Goal: Task Accomplishment & Management: Complete application form

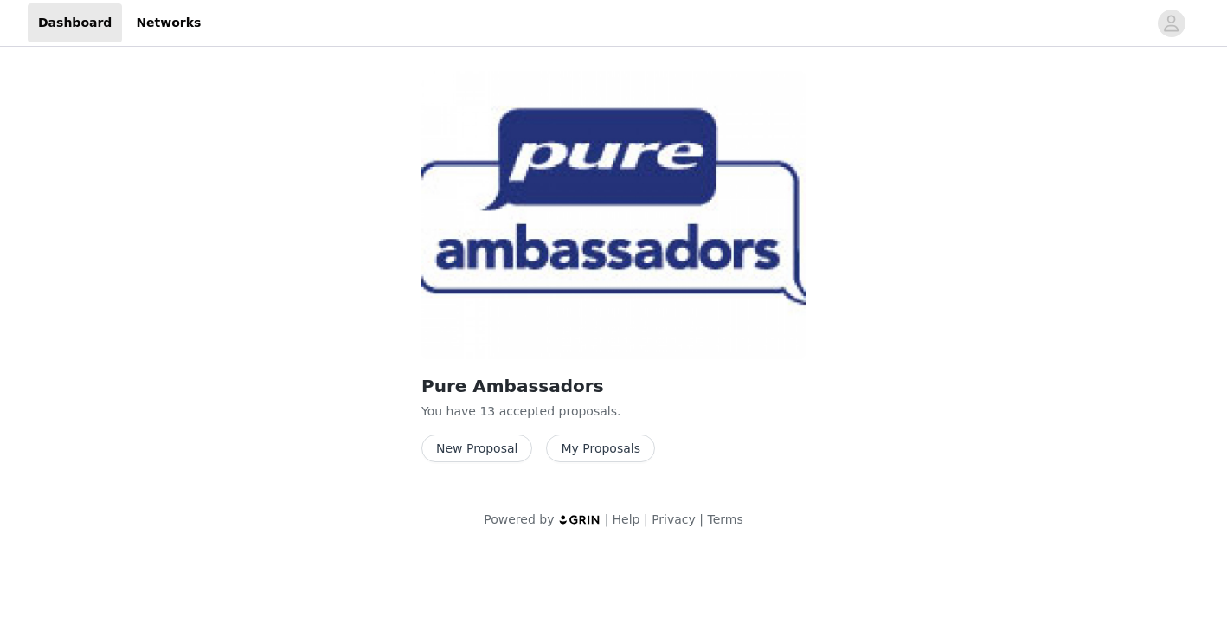
click at [471, 440] on button "New Proposal" at bounding box center [476, 448] width 111 height 28
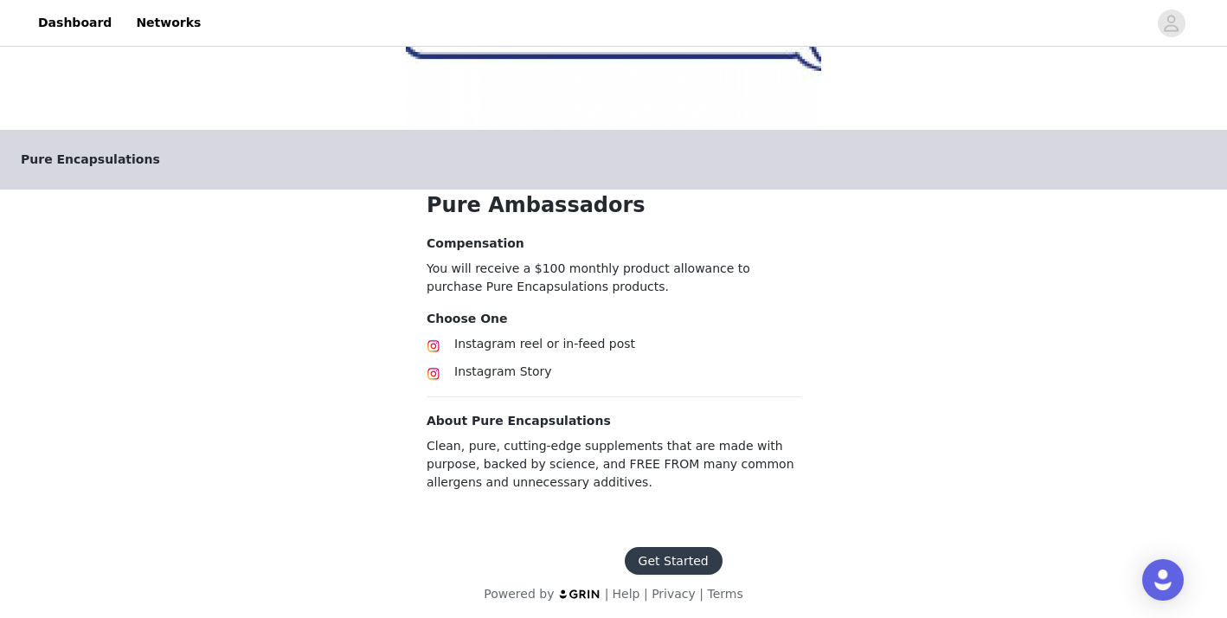
scroll to position [238, 0]
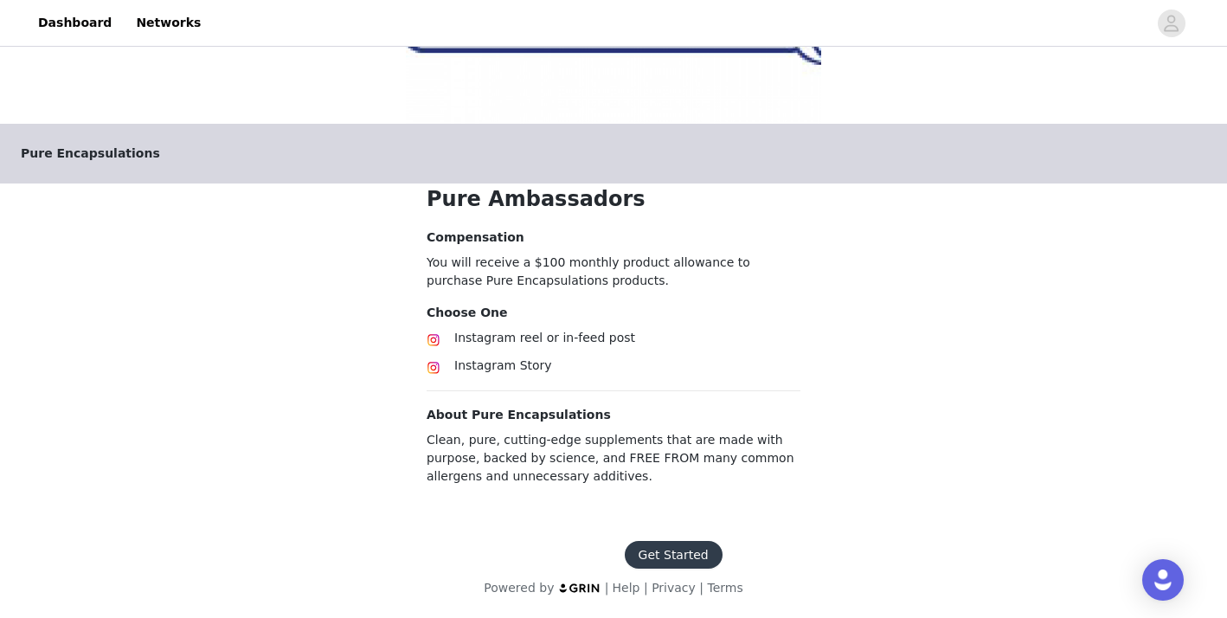
click at [672, 550] on button "Get Started" at bounding box center [674, 555] width 98 height 28
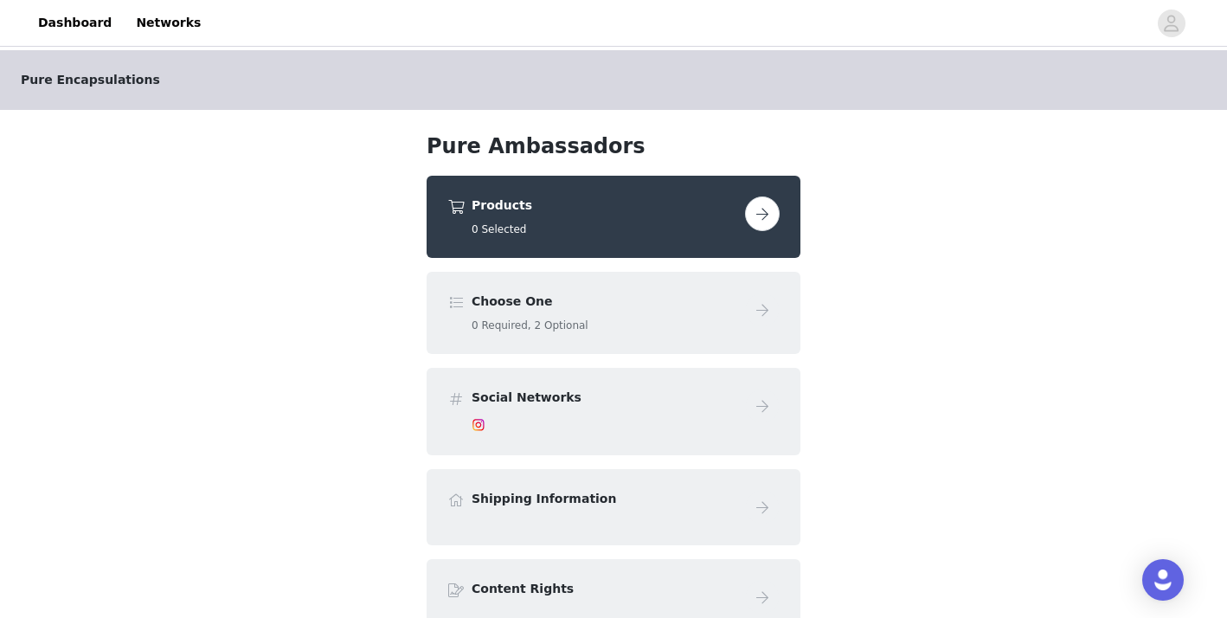
click at [550, 415] on div at bounding box center [605, 424] width 267 height 21
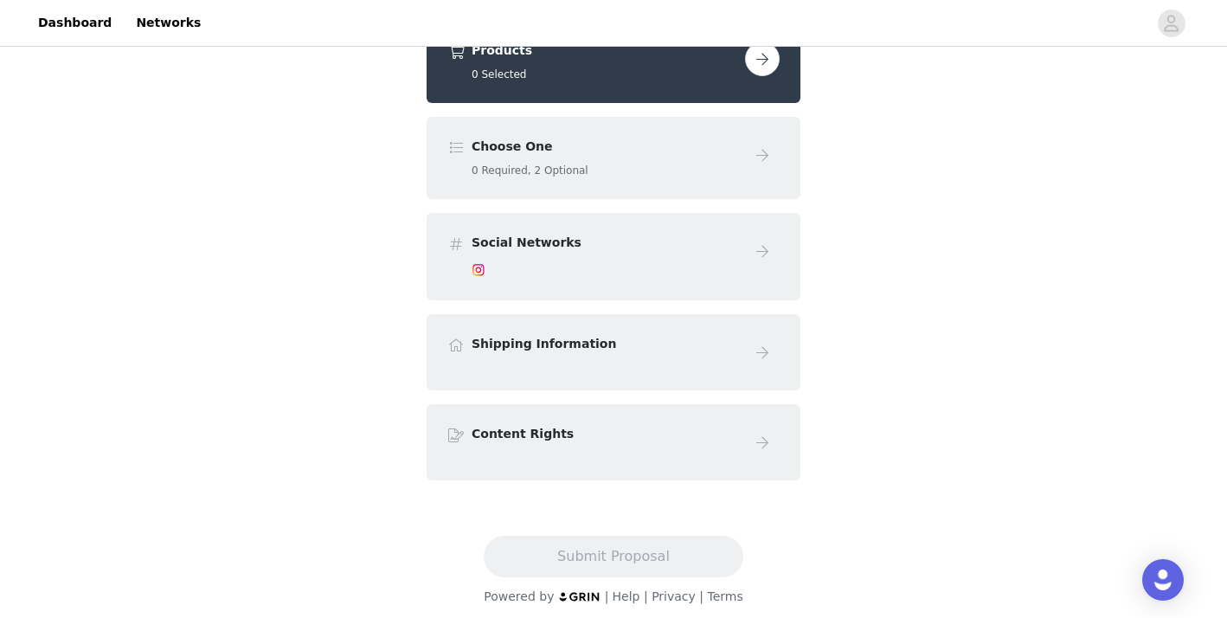
scroll to position [164, 0]
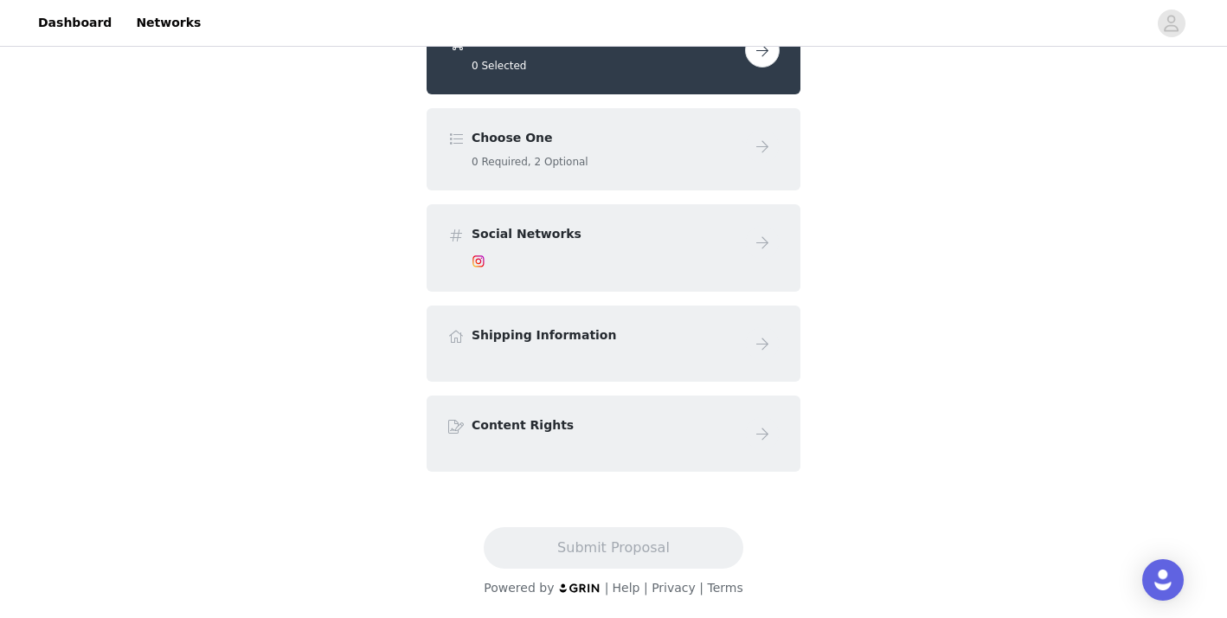
click at [524, 431] on h4 "Content Rights" at bounding box center [605, 425] width 267 height 18
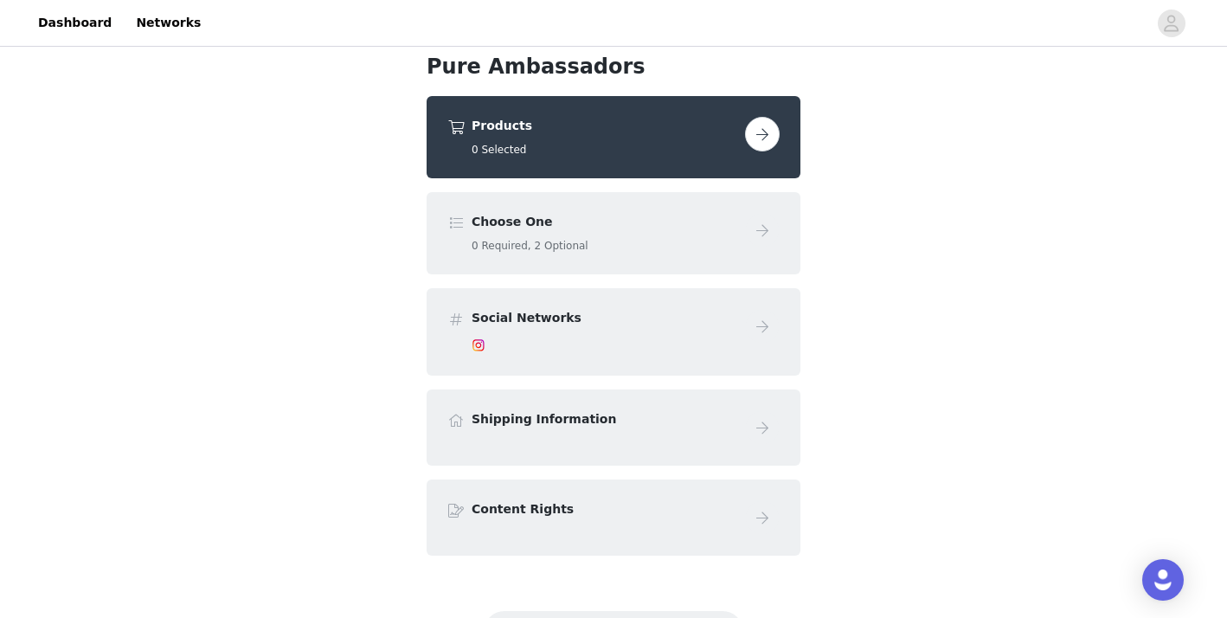
scroll to position [78, 0]
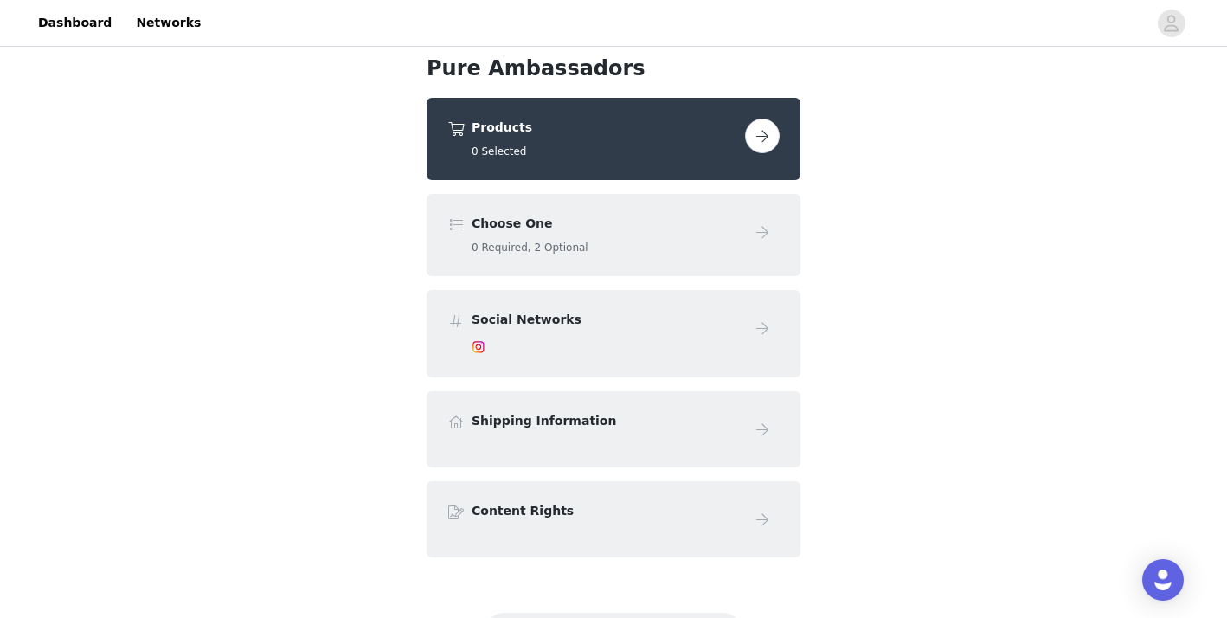
click at [760, 145] on button "button" at bounding box center [762, 136] width 35 height 35
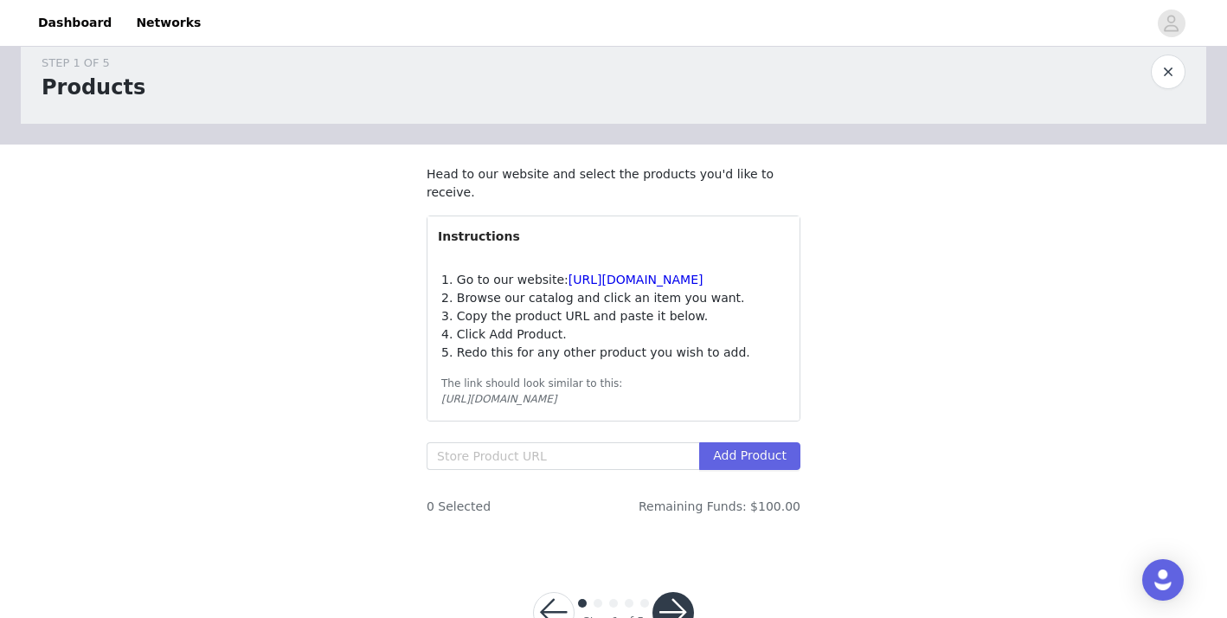
scroll to position [40, 0]
click at [634, 277] on link "[URL][DOMAIN_NAME]" at bounding box center [636, 277] width 135 height 14
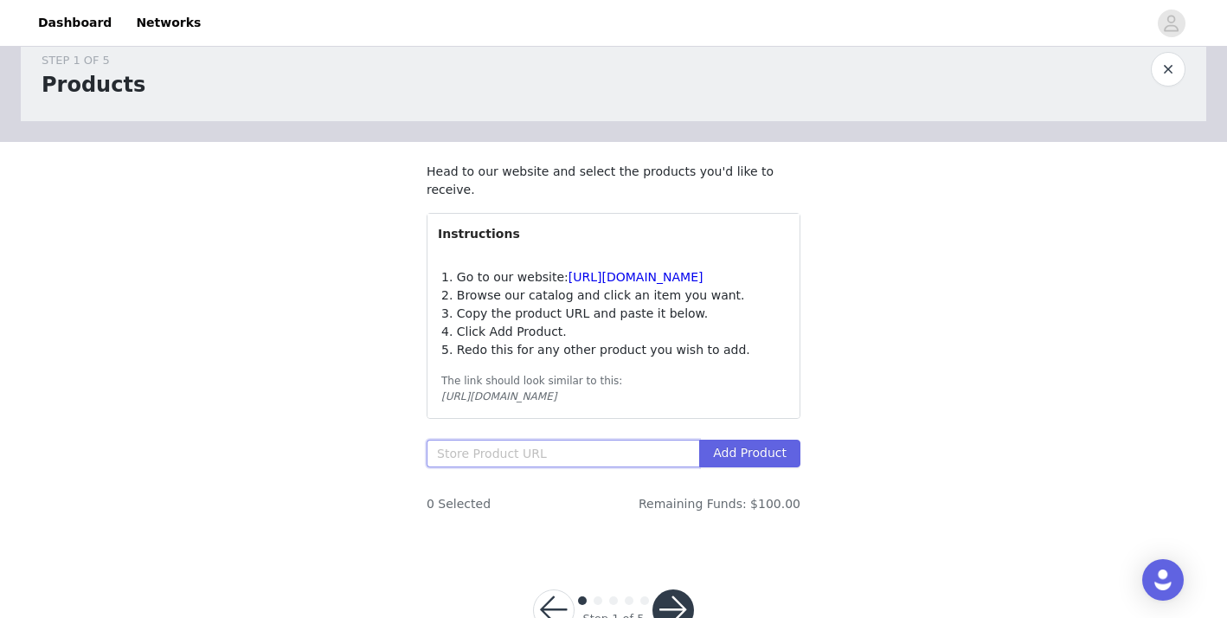
click at [587, 460] on input "text" at bounding box center [563, 454] width 273 height 28
paste input "[URL][DOMAIN_NAME]"
type input "[URL][DOMAIN_NAME]"
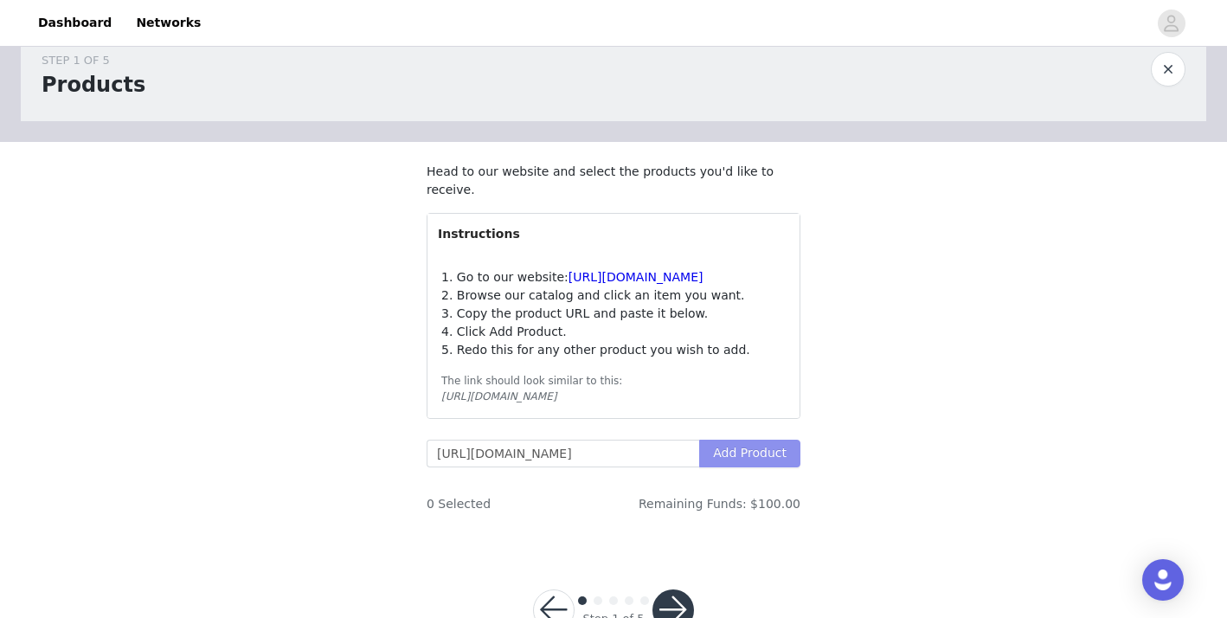
click at [737, 461] on button "Add Product" at bounding box center [749, 454] width 101 height 28
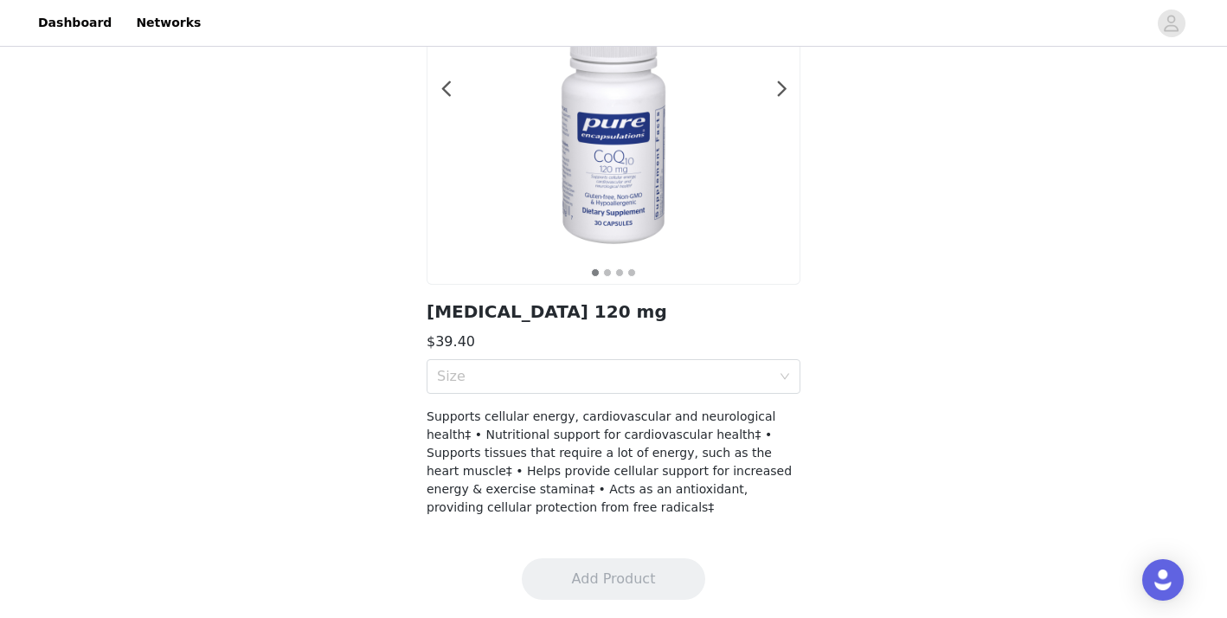
scroll to position [204, 0]
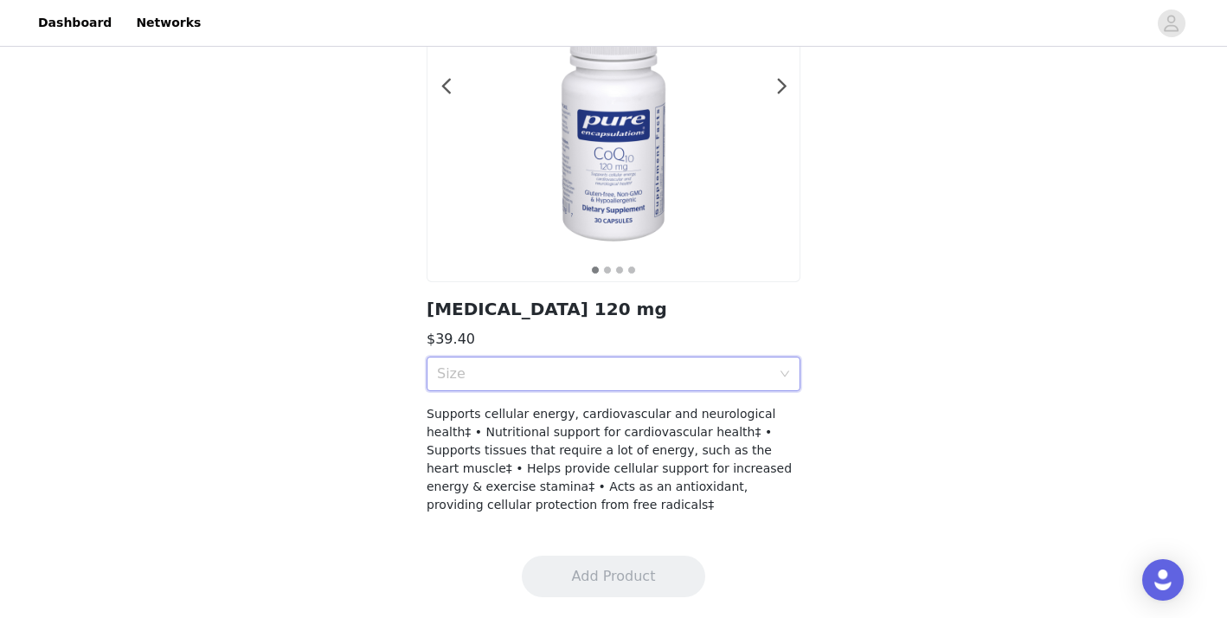
click at [783, 376] on icon "icon: down" at bounding box center [785, 374] width 10 height 10
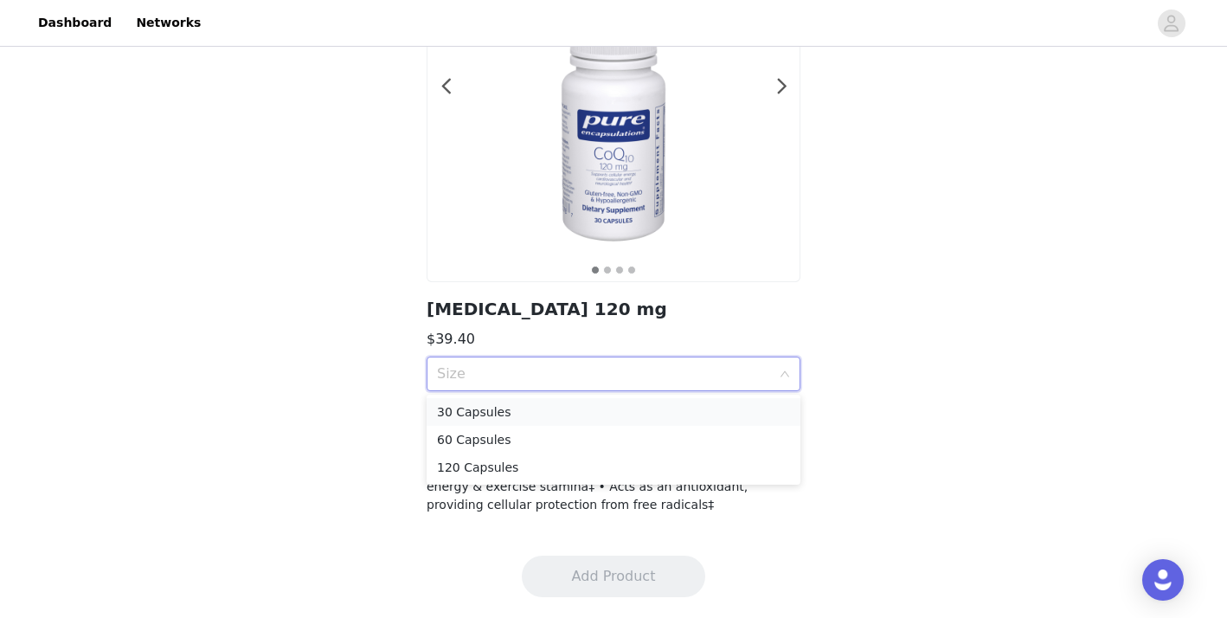
click at [678, 415] on div "30 Capsules" at bounding box center [613, 411] width 353 height 19
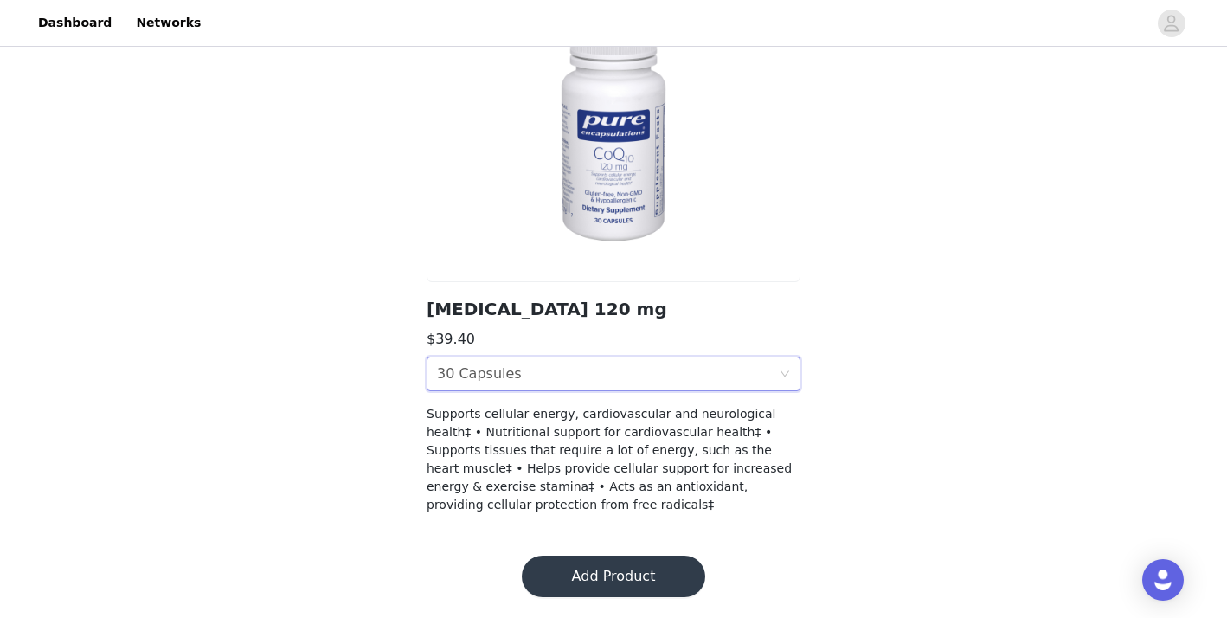
click at [650, 570] on button "Add Product" at bounding box center [613, 577] width 183 height 42
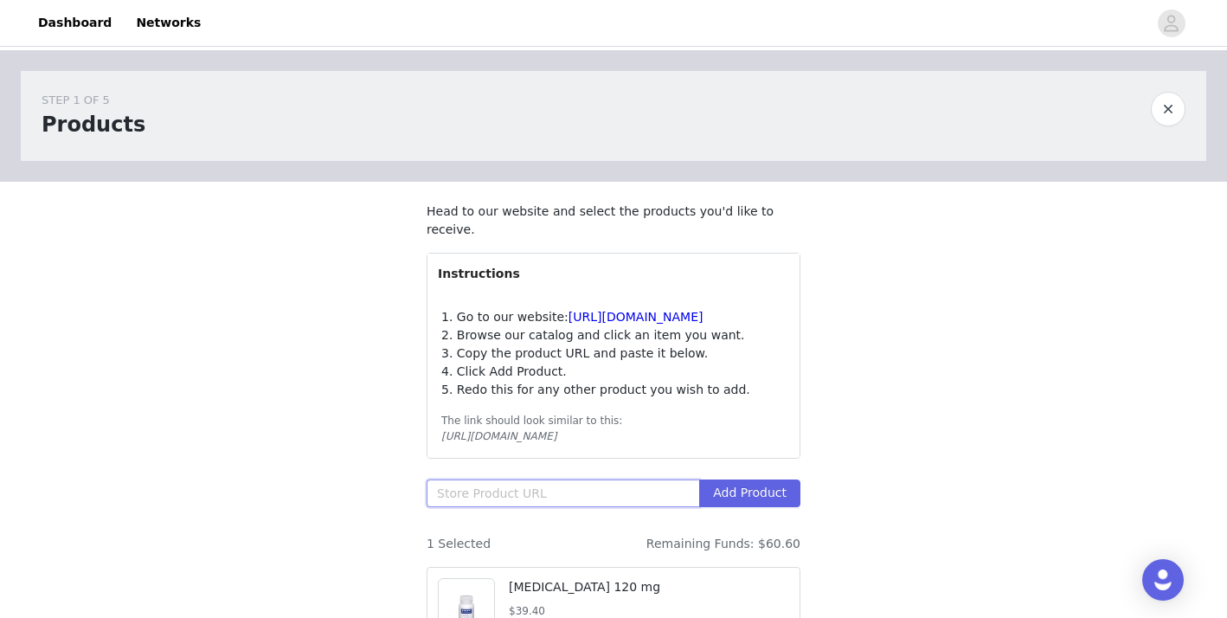
click at [657, 500] on input "text" at bounding box center [563, 493] width 273 height 28
paste input "[URL][DOMAIN_NAME]"
type input "[URL][DOMAIN_NAME]"
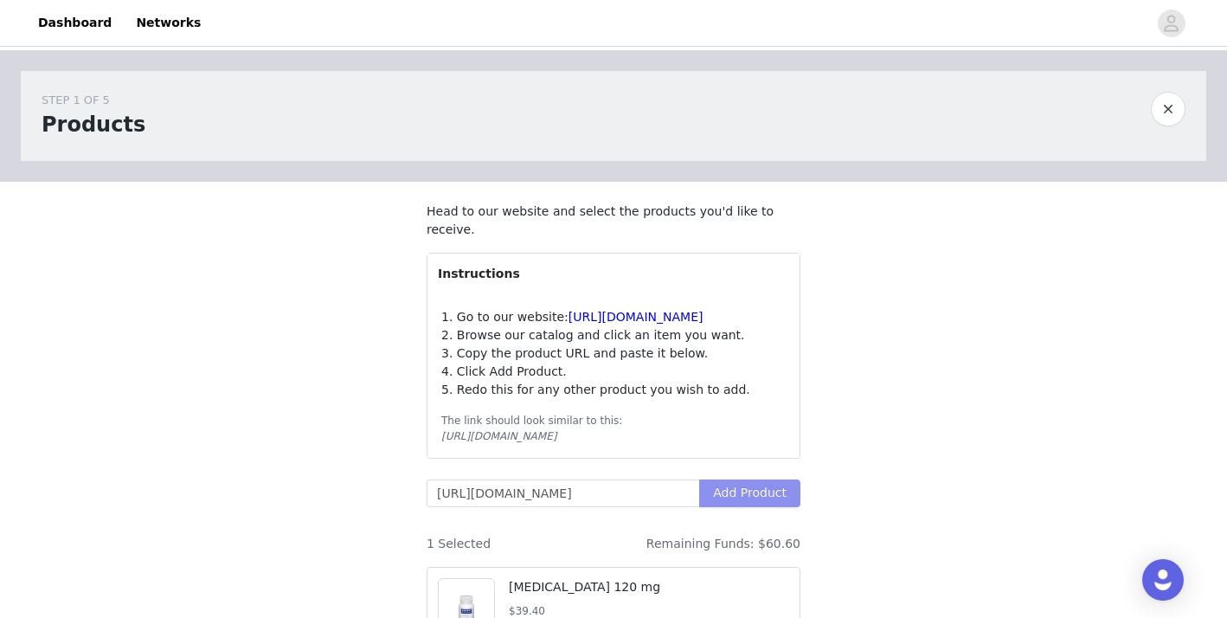
click at [744, 490] on button "Add Product" at bounding box center [749, 493] width 101 height 28
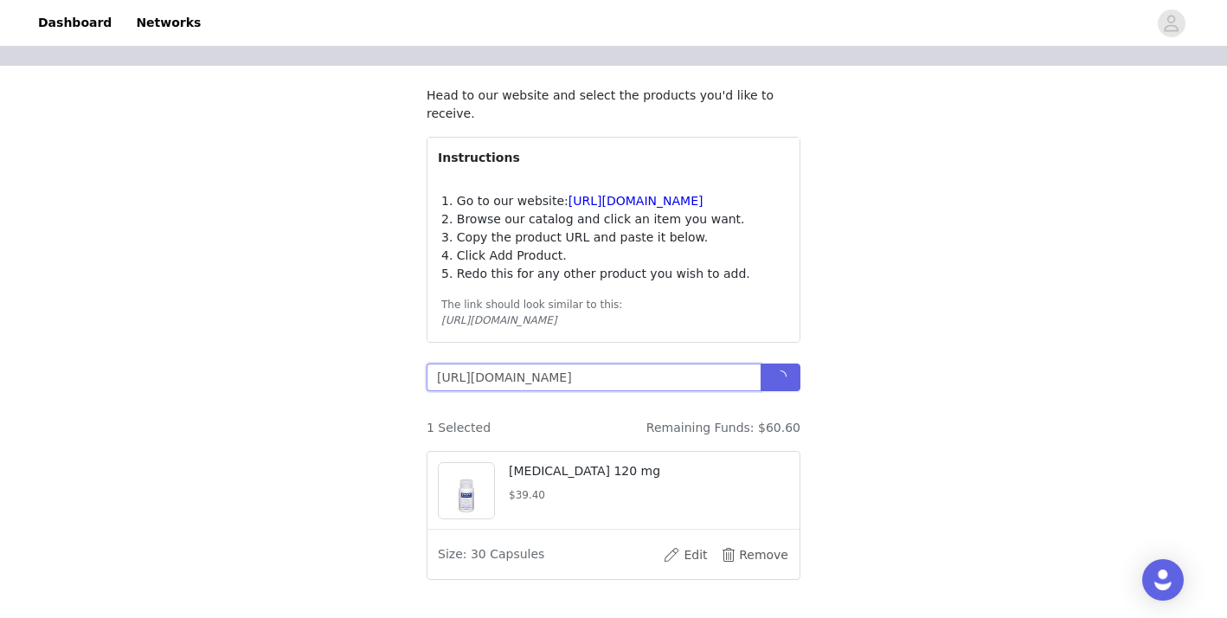
scroll to position [126, 0]
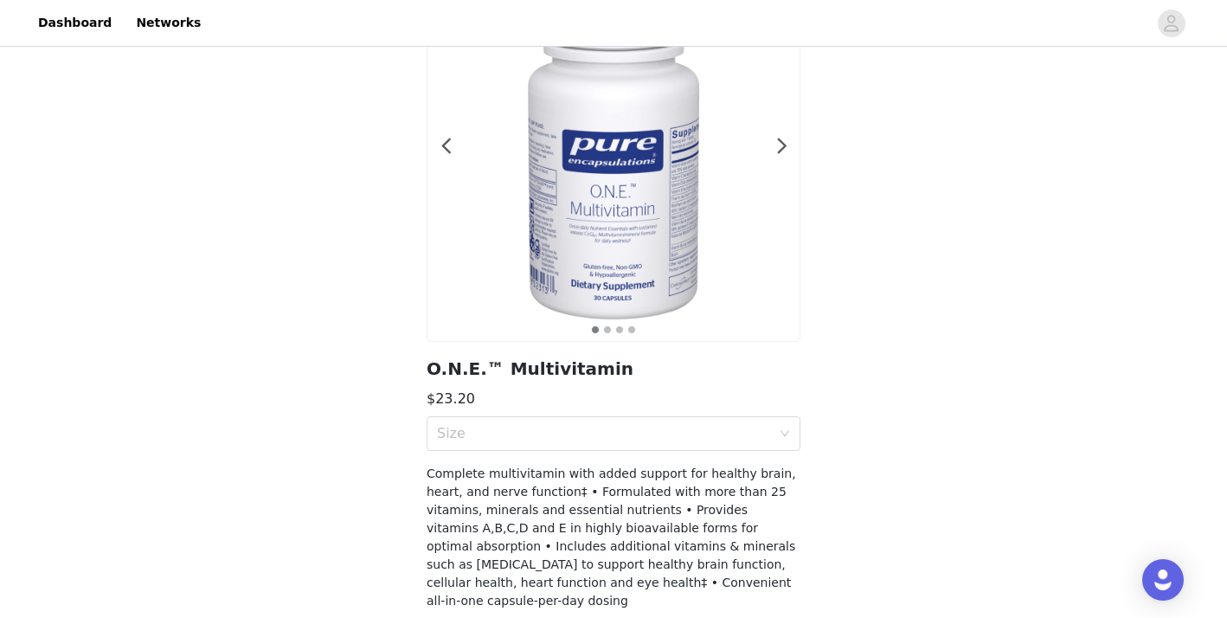
scroll to position [147, 0]
click at [787, 426] on icon "icon: down" at bounding box center [785, 431] width 10 height 10
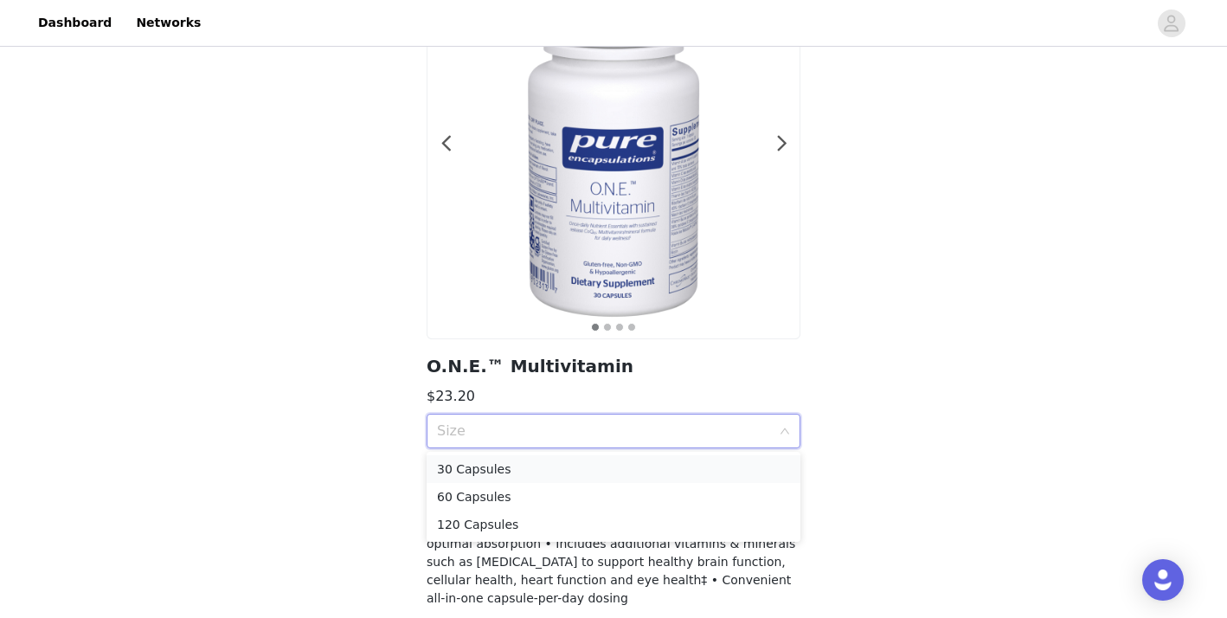
click at [650, 473] on div "30 Capsules" at bounding box center [613, 469] width 353 height 19
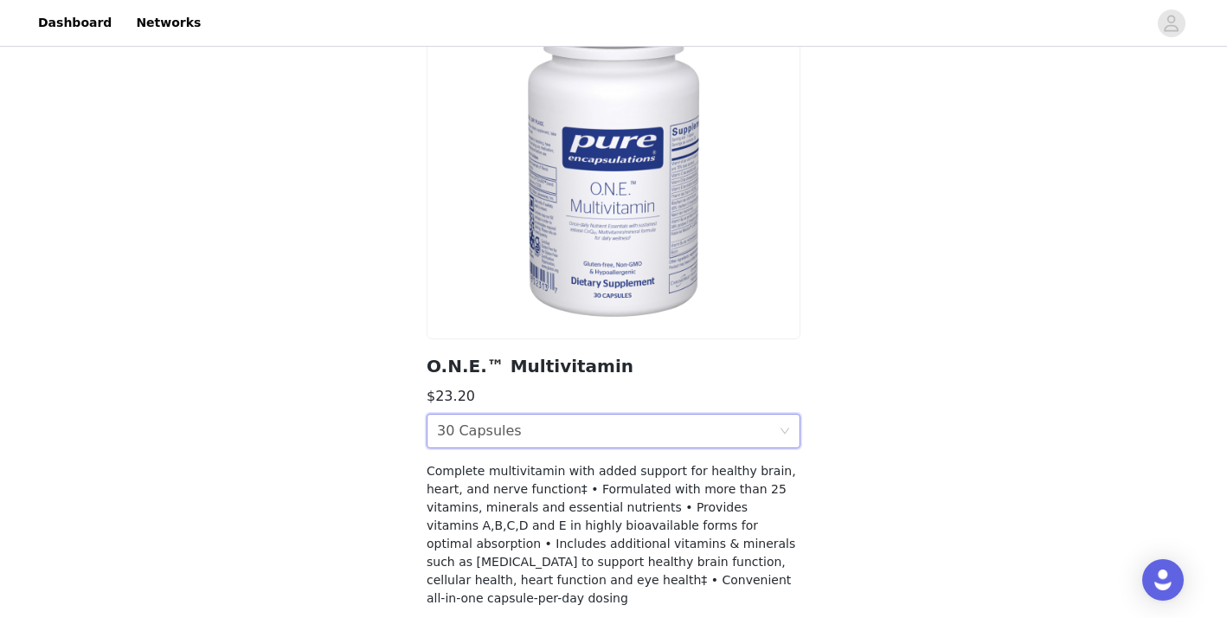
scroll to position [222, 0]
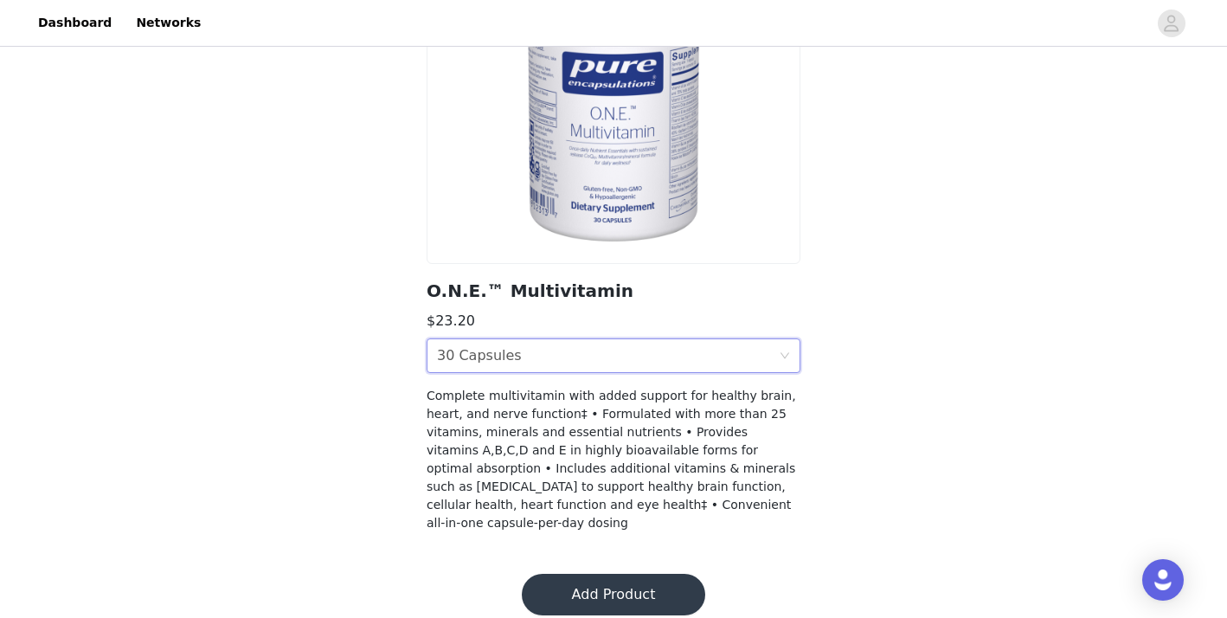
click at [624, 584] on button "Add Product" at bounding box center [613, 595] width 183 height 42
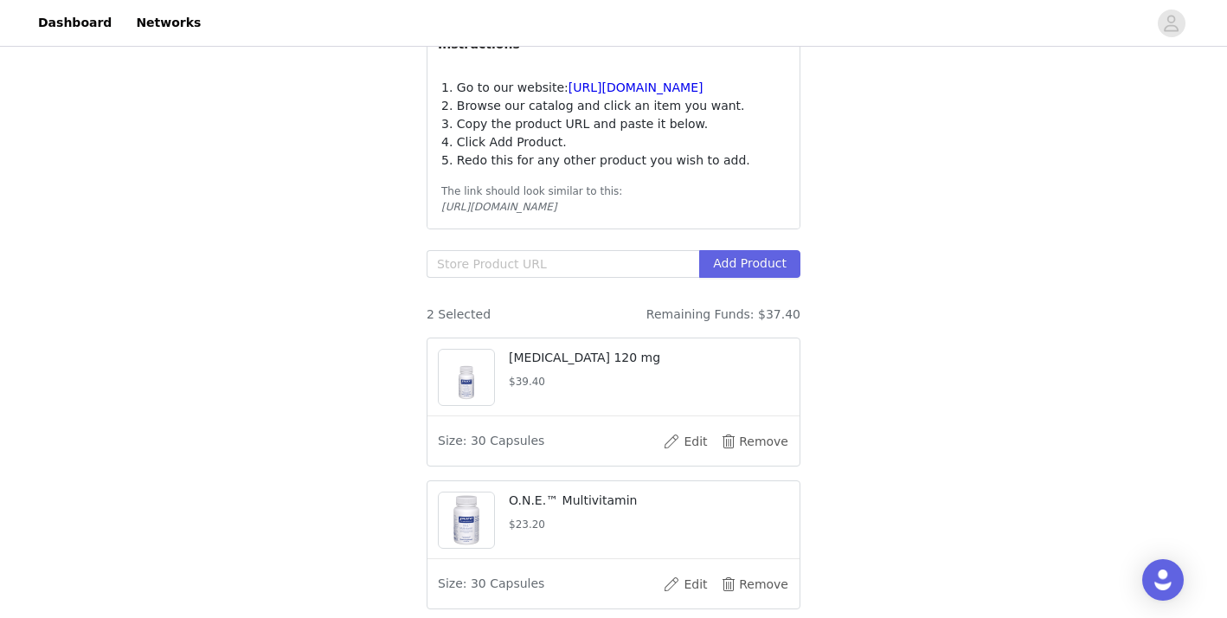
scroll to position [240, 0]
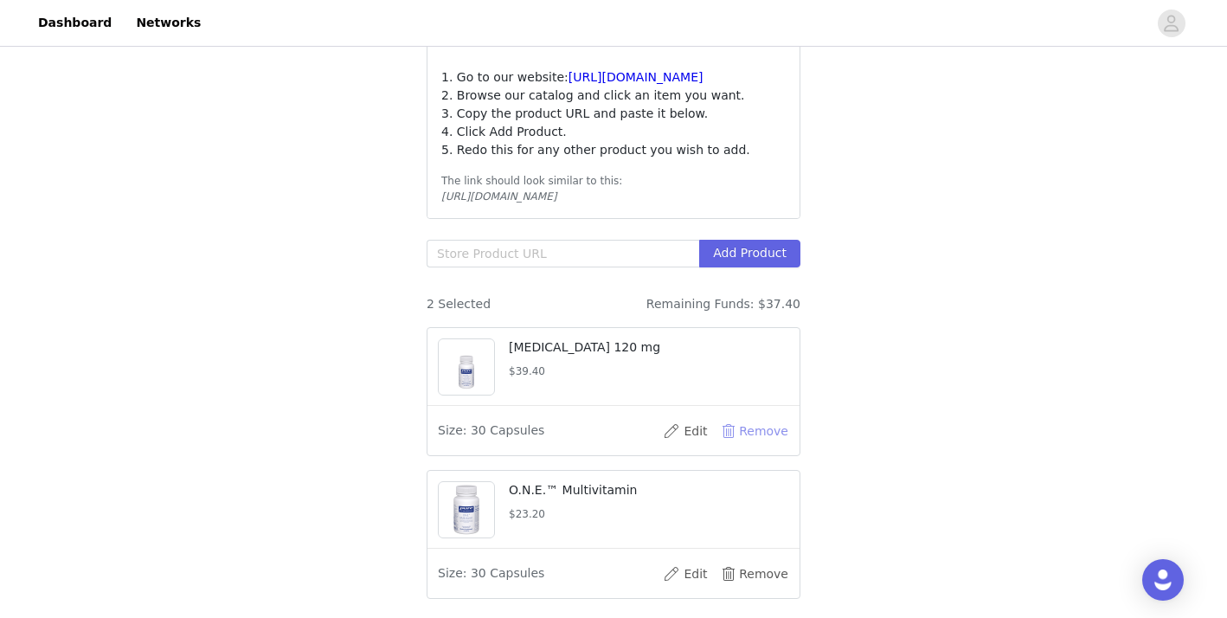
click at [761, 429] on button "Remove" at bounding box center [754, 431] width 69 height 28
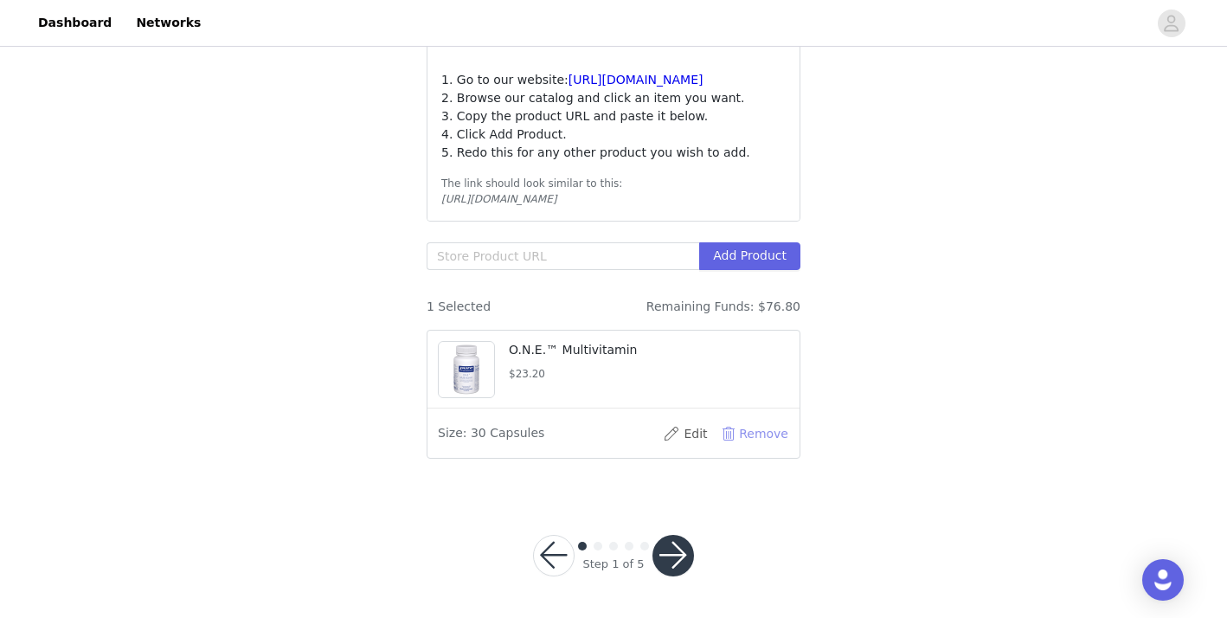
scroll to position [236, 0]
click at [566, 253] on input "text" at bounding box center [563, 257] width 273 height 28
paste input "[URL][DOMAIN_NAME]"
type input "[URL][DOMAIN_NAME]"
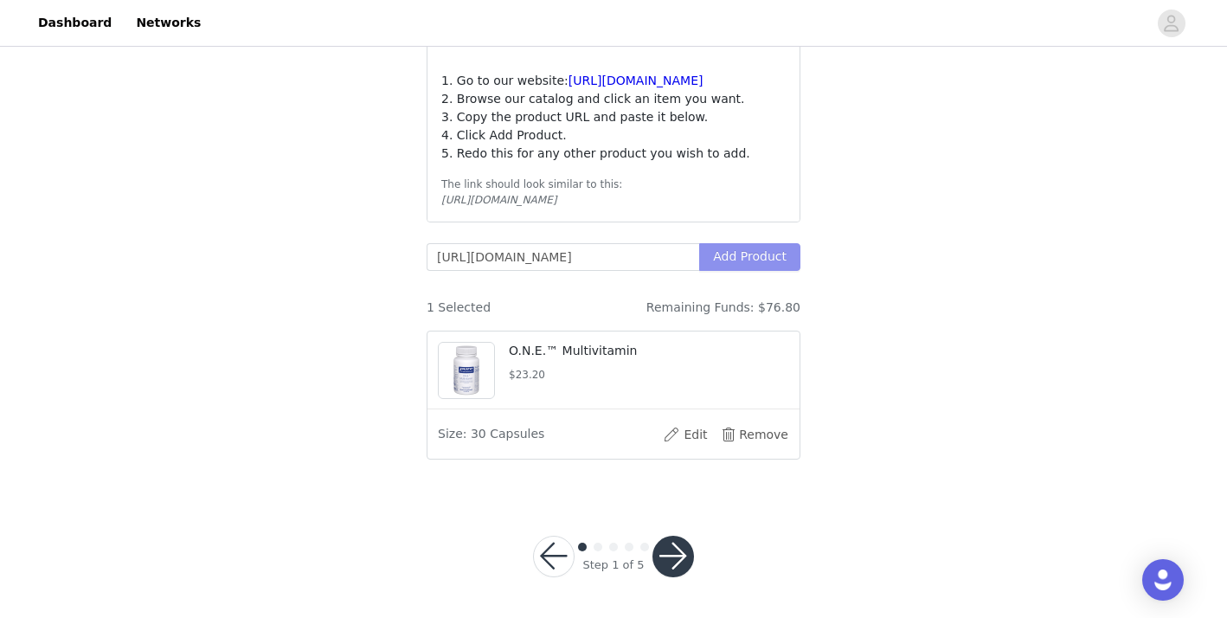
scroll to position [0, 0]
click at [731, 260] on button "Add Product" at bounding box center [749, 257] width 101 height 28
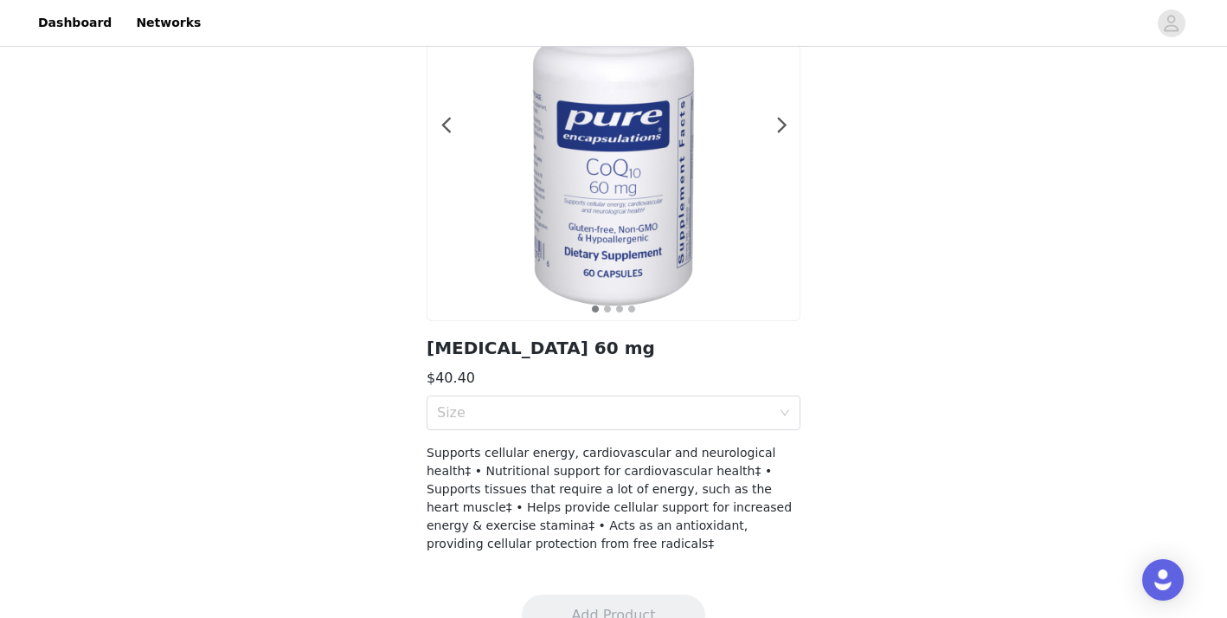
scroll to position [173, 0]
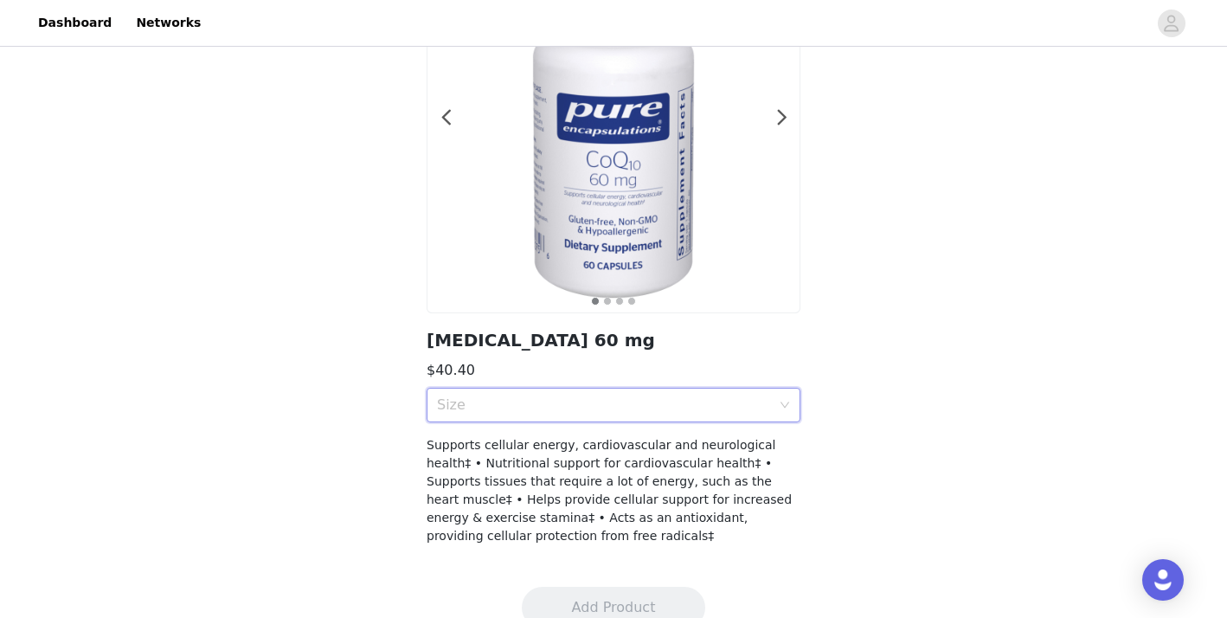
click at [780, 402] on icon "icon: down" at bounding box center [785, 405] width 10 height 10
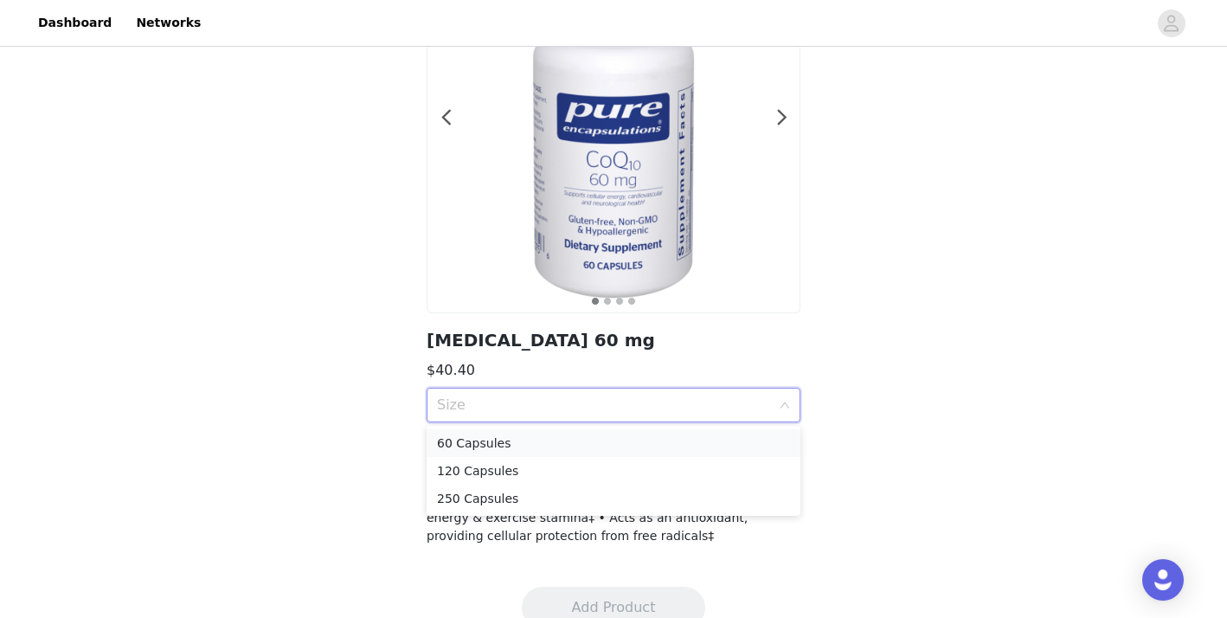
click at [684, 442] on div "60 Capsules" at bounding box center [613, 443] width 353 height 19
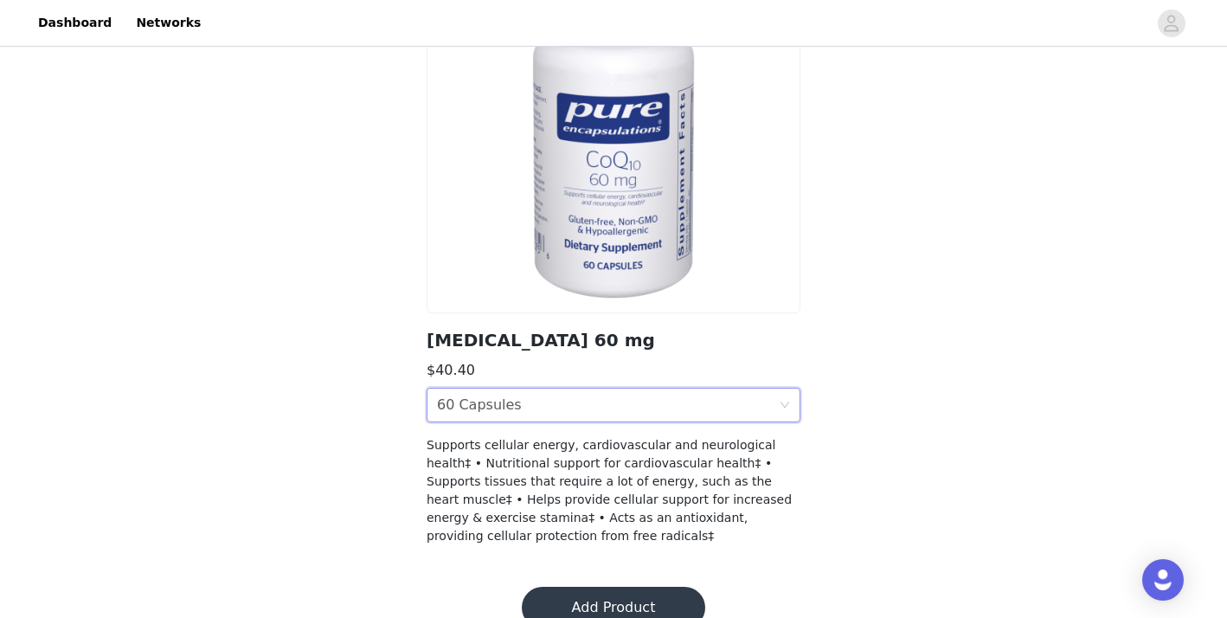
scroll to position [204, 0]
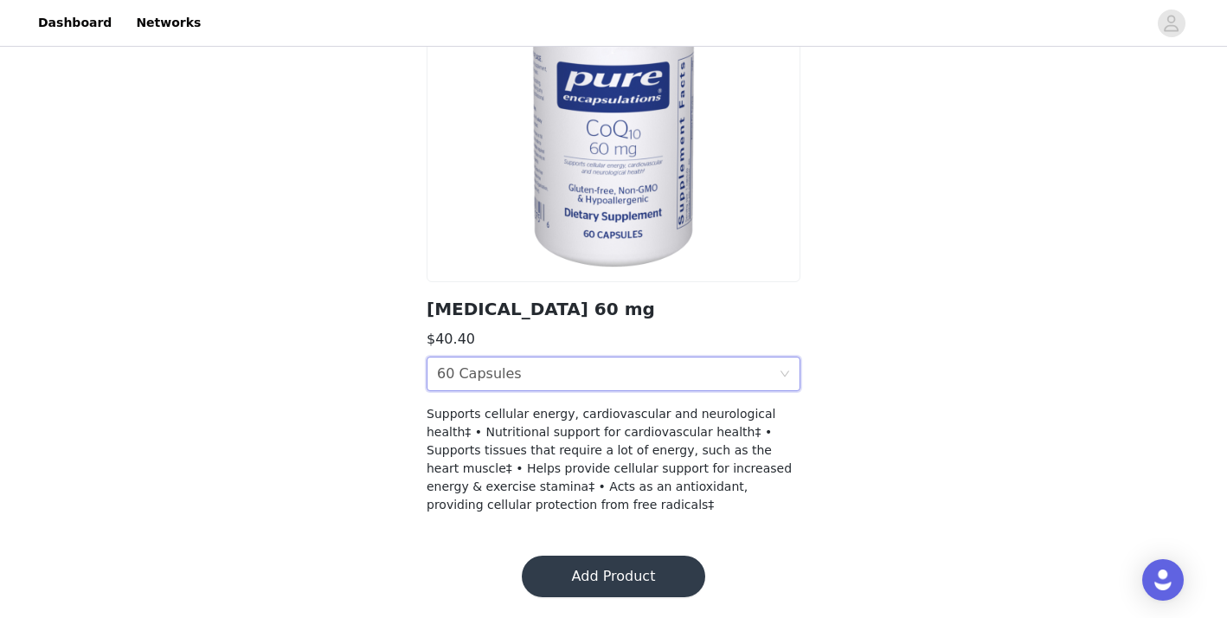
click at [595, 576] on button "Add Product" at bounding box center [613, 577] width 183 height 42
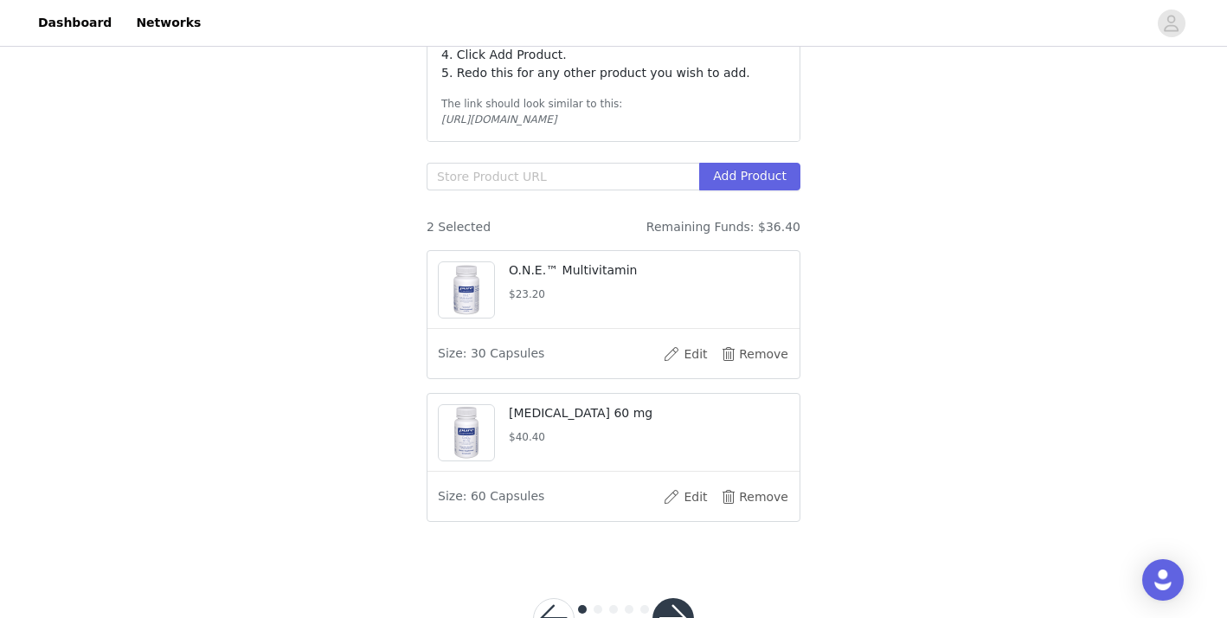
scroll to position [318, 0]
click at [690, 350] on button "Edit" at bounding box center [685, 352] width 69 height 28
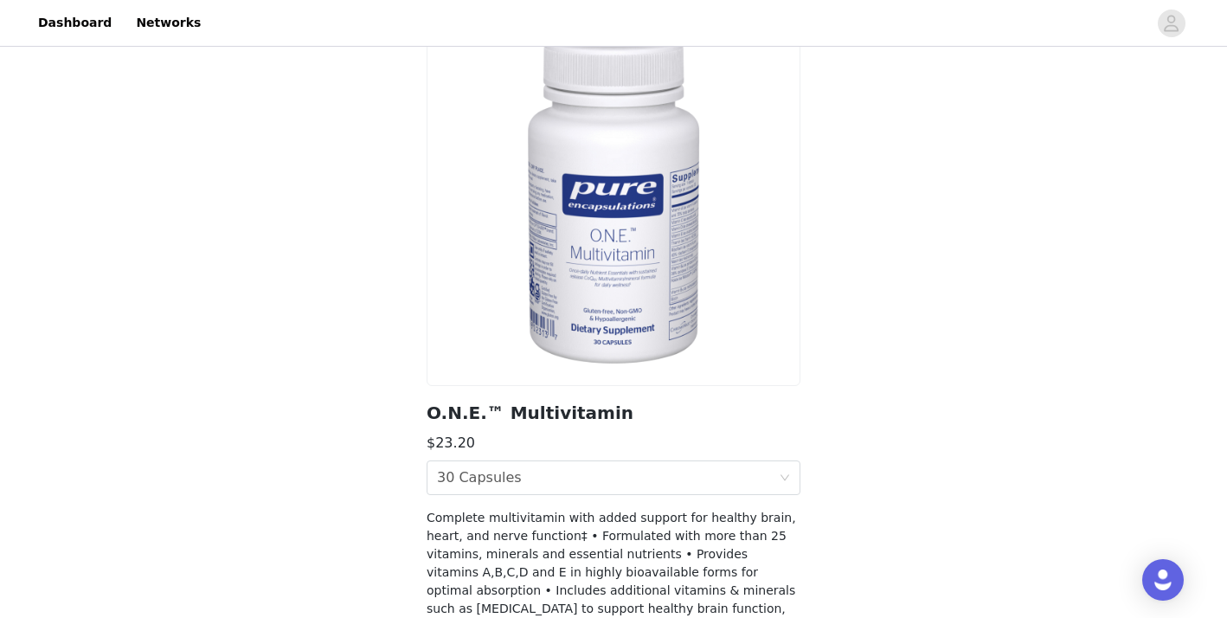
scroll to position [110, 0]
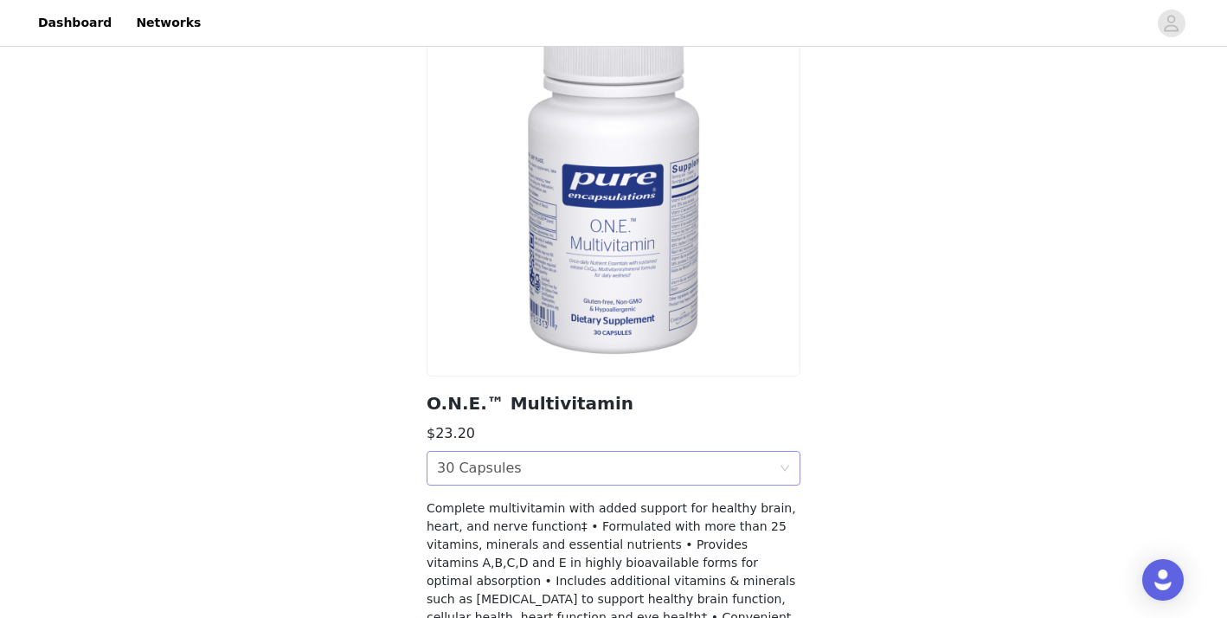
click at [787, 476] on div "Size 30 Capsules" at bounding box center [614, 468] width 374 height 35
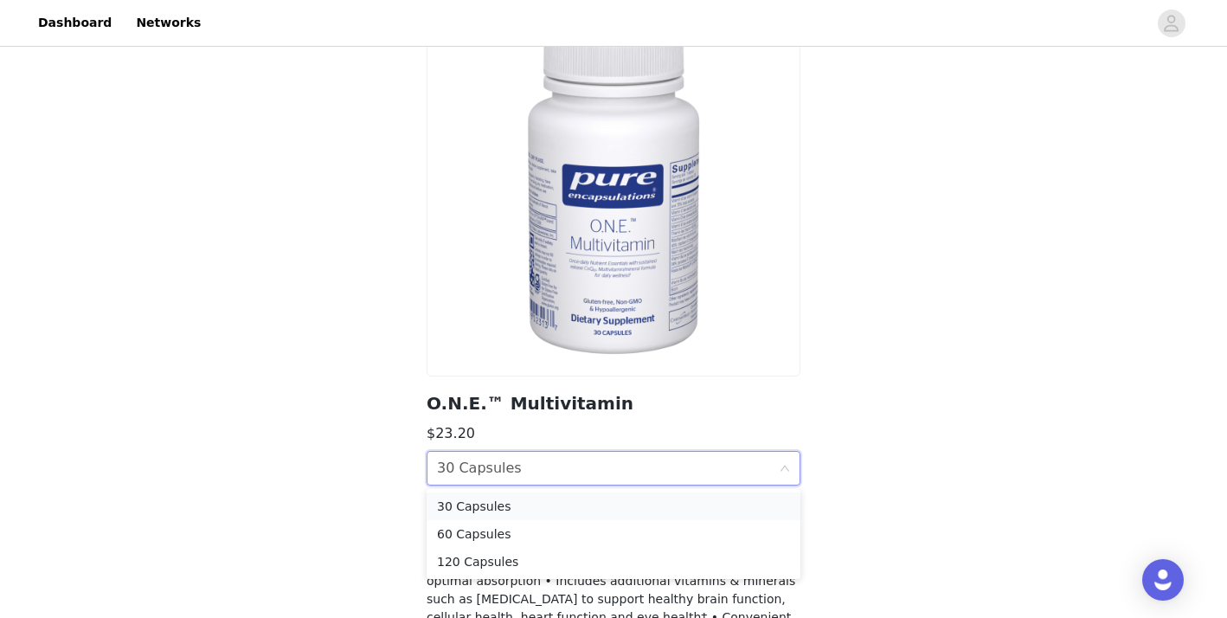
click at [755, 519] on li "30 Capsules" at bounding box center [614, 506] width 374 height 28
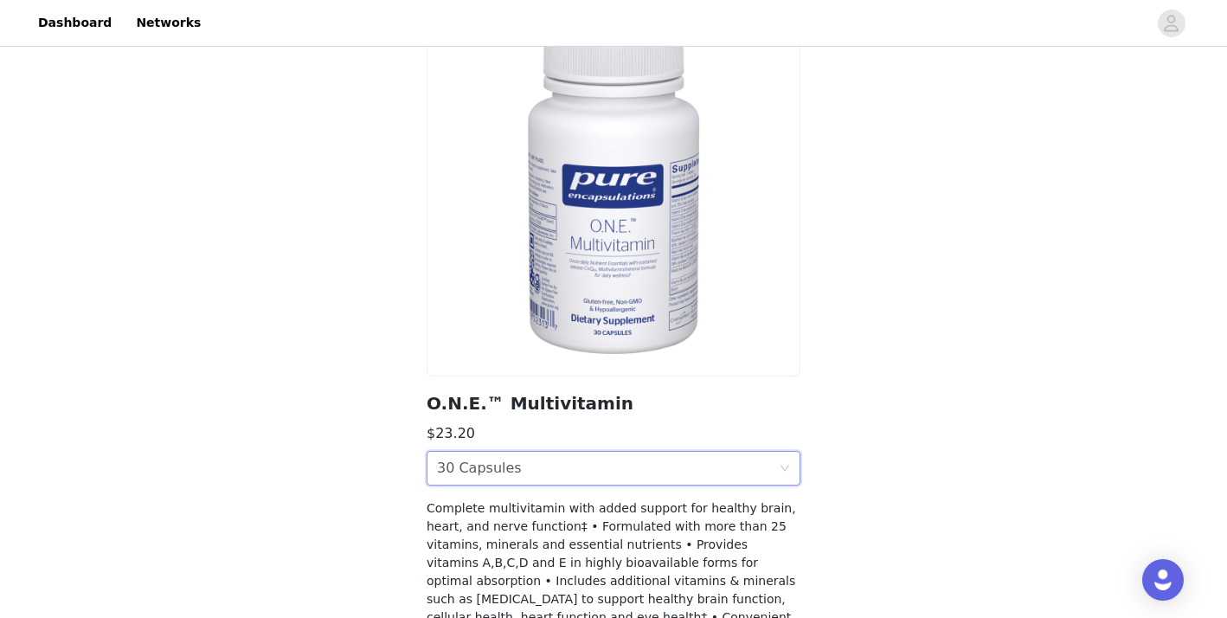
click at [527, 473] on div "Size 30 Capsules" at bounding box center [608, 468] width 342 height 33
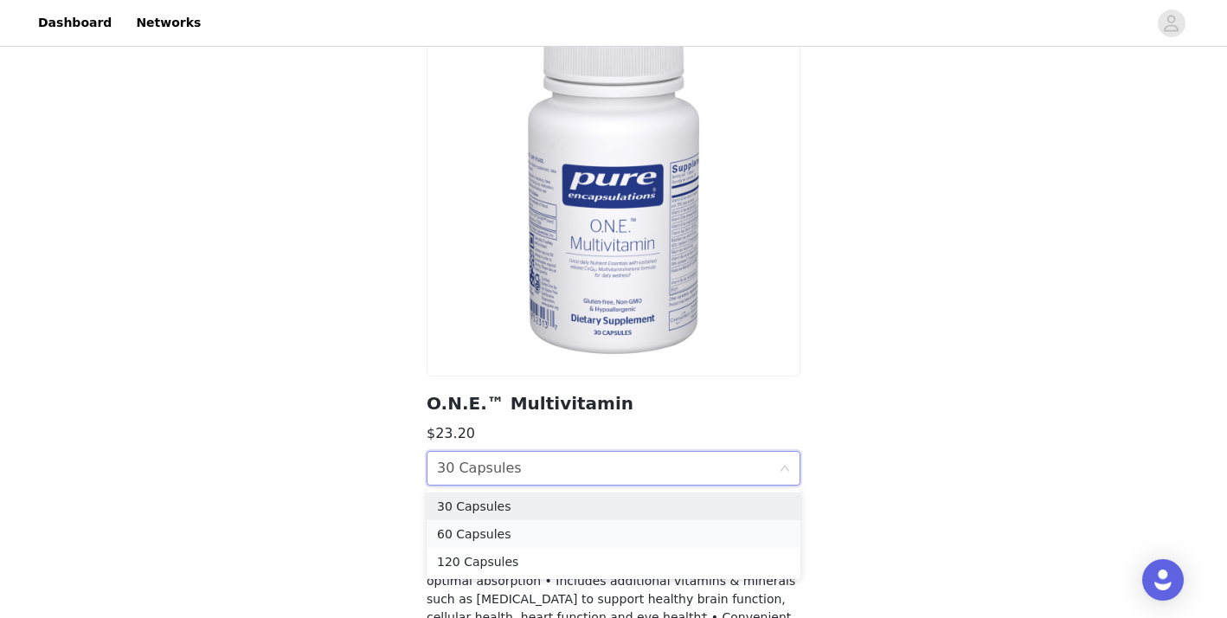
click at [493, 538] on div "60 Capsules" at bounding box center [613, 533] width 353 height 19
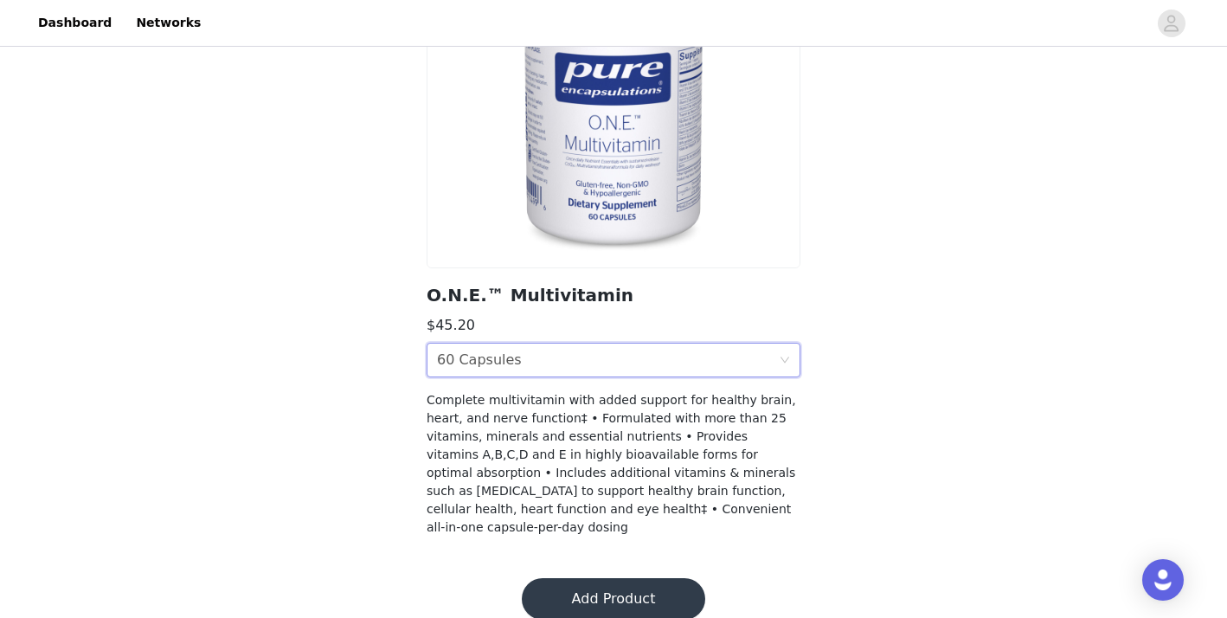
scroll to position [222, 0]
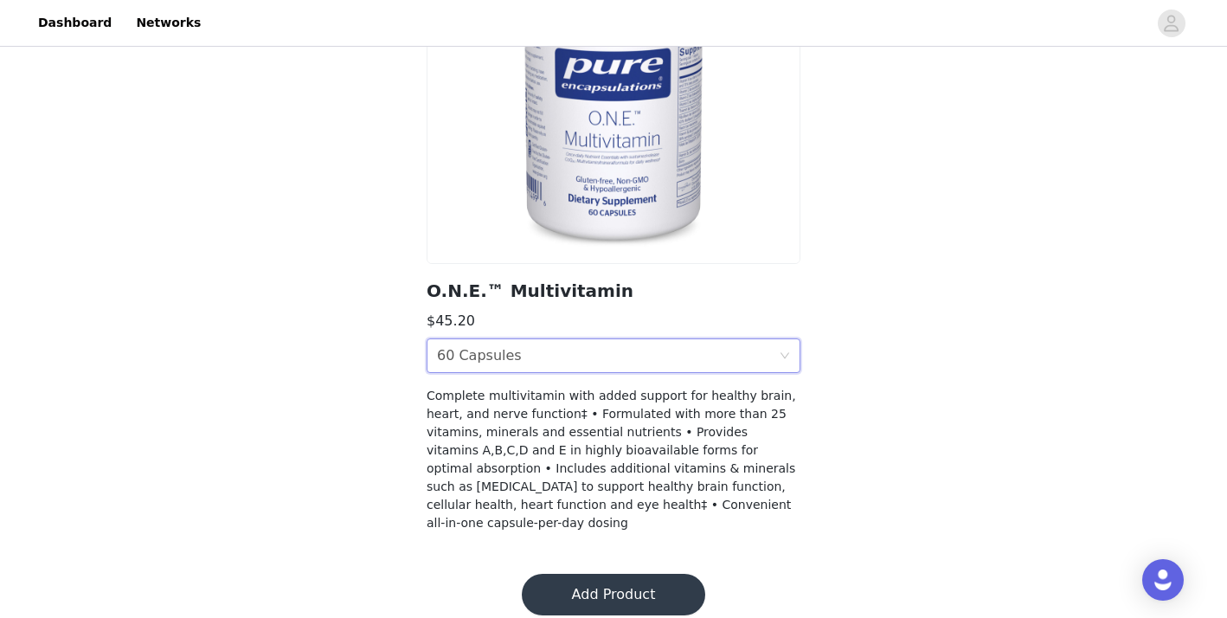
click at [602, 574] on button "Add Product" at bounding box center [613, 595] width 183 height 42
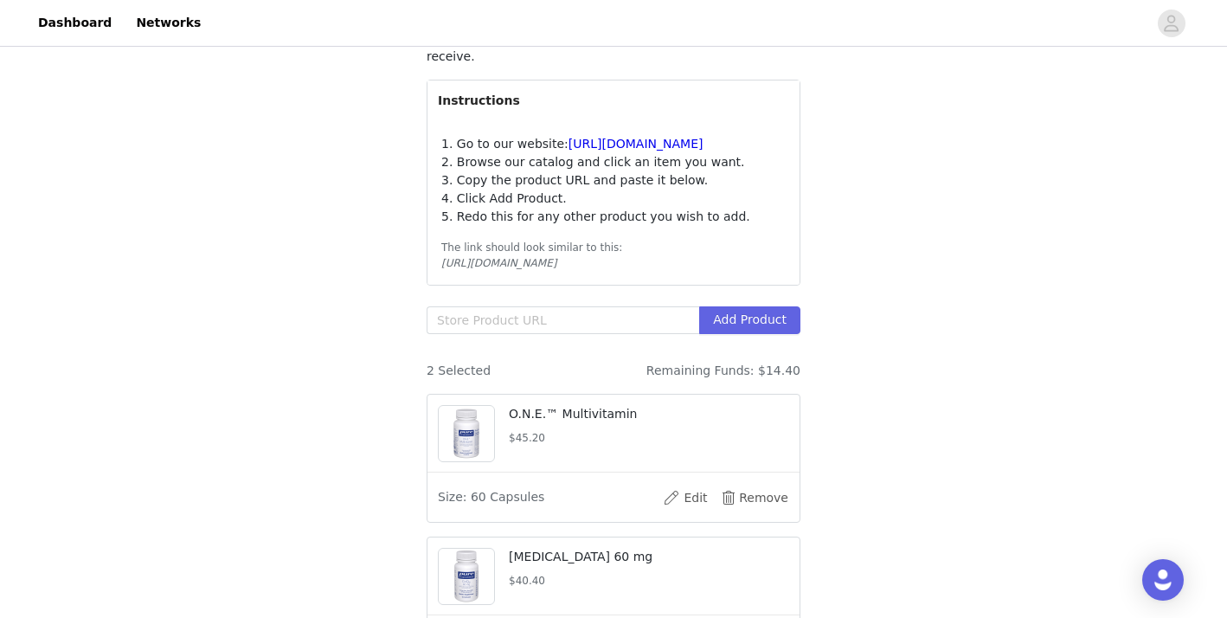
scroll to position [165, 0]
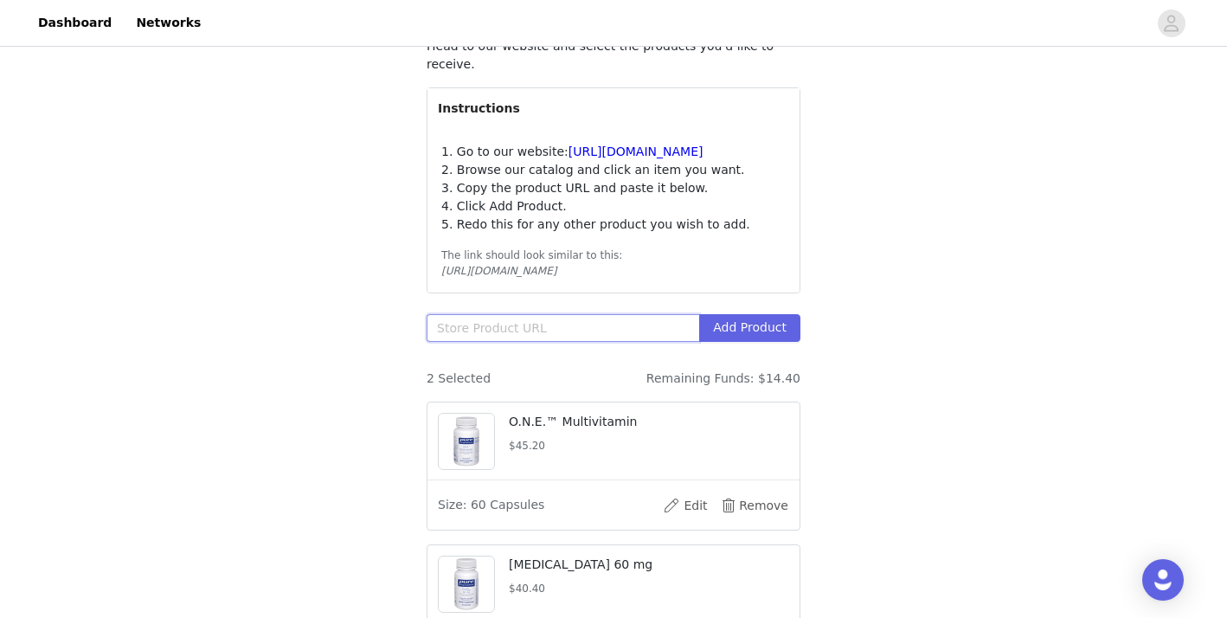
click at [585, 331] on input "text" at bounding box center [563, 328] width 273 height 28
type input "v"
paste input "[URL][DOMAIN_NAME]"
type input "[URL][DOMAIN_NAME]"
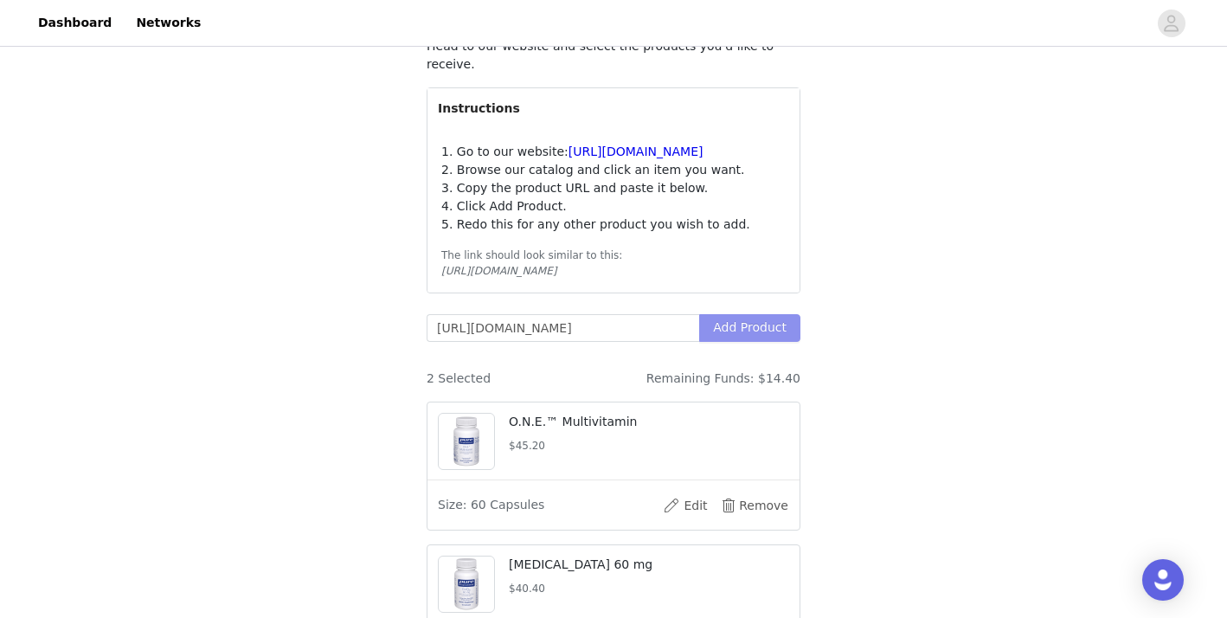
scroll to position [0, 0]
click at [754, 335] on button "Add Product" at bounding box center [749, 328] width 101 height 28
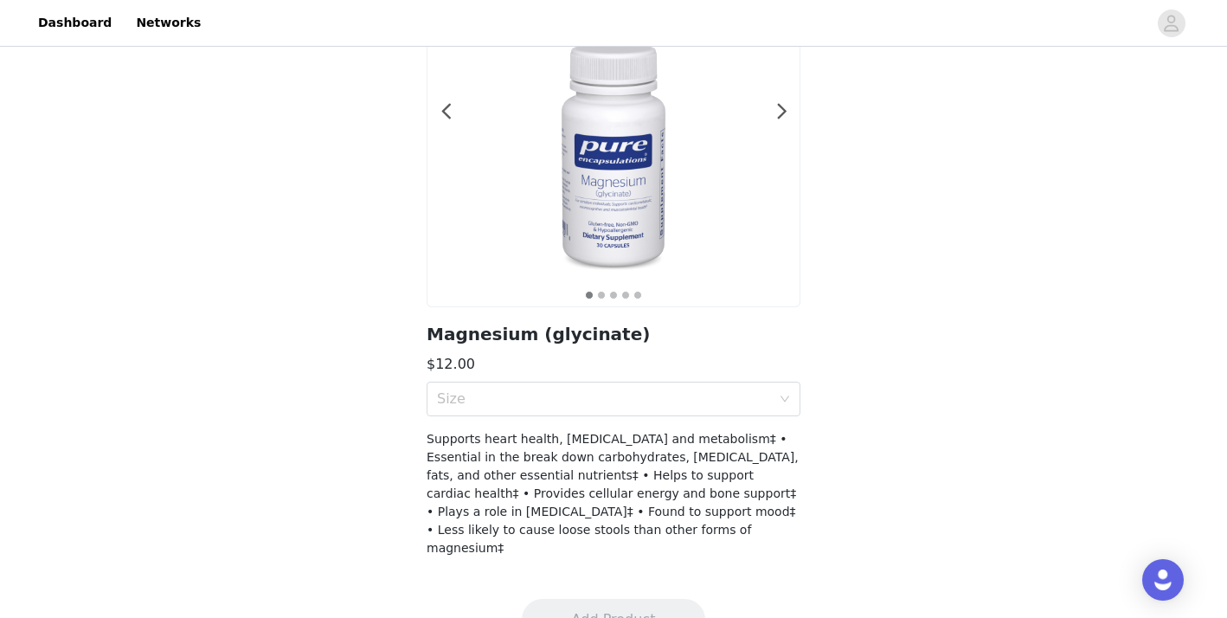
scroll to position [204, 0]
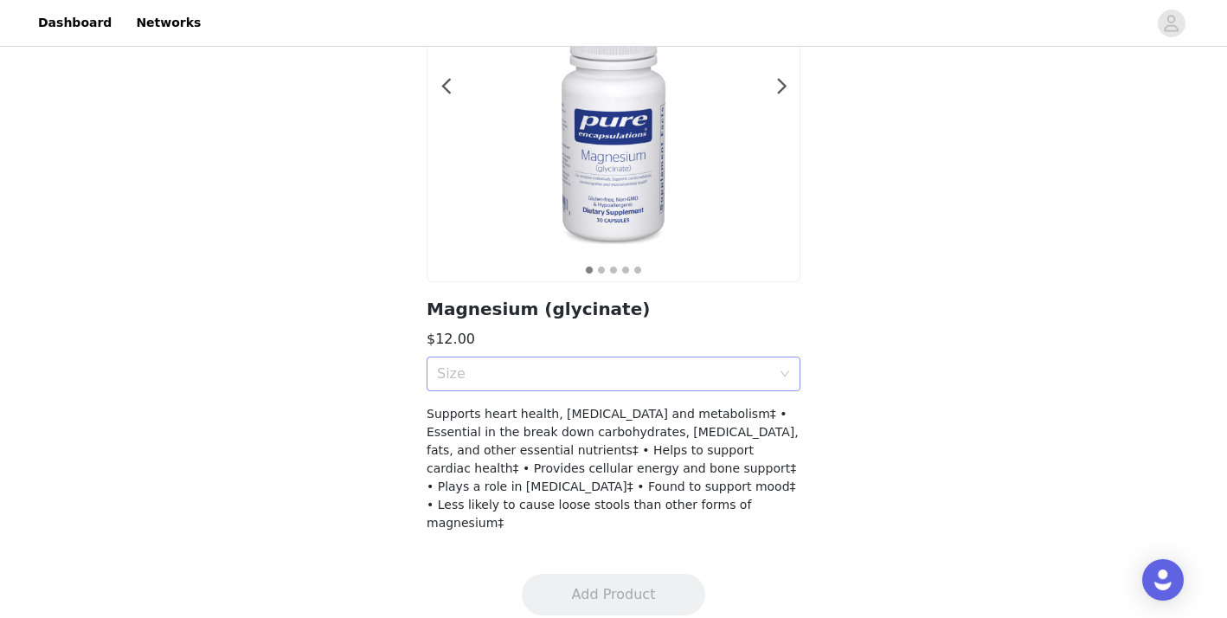
click at [783, 370] on icon "icon: down" at bounding box center [785, 374] width 10 height 10
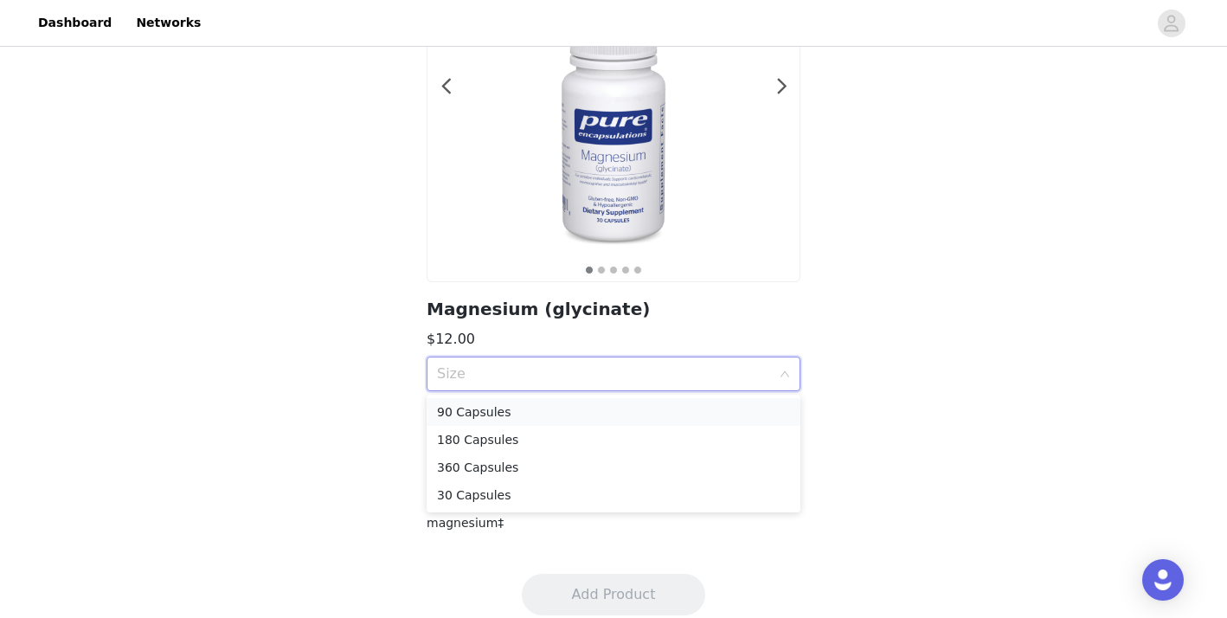
click at [656, 415] on div "90 Capsules" at bounding box center [613, 411] width 353 height 19
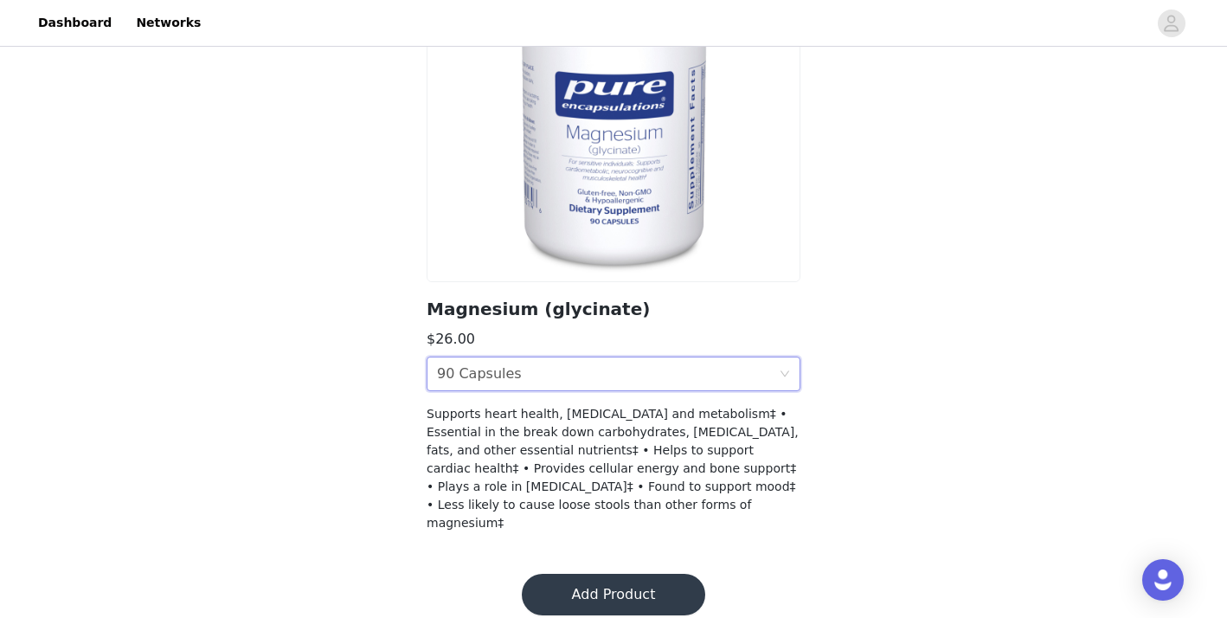
click at [620, 578] on button "Add Product" at bounding box center [613, 595] width 183 height 42
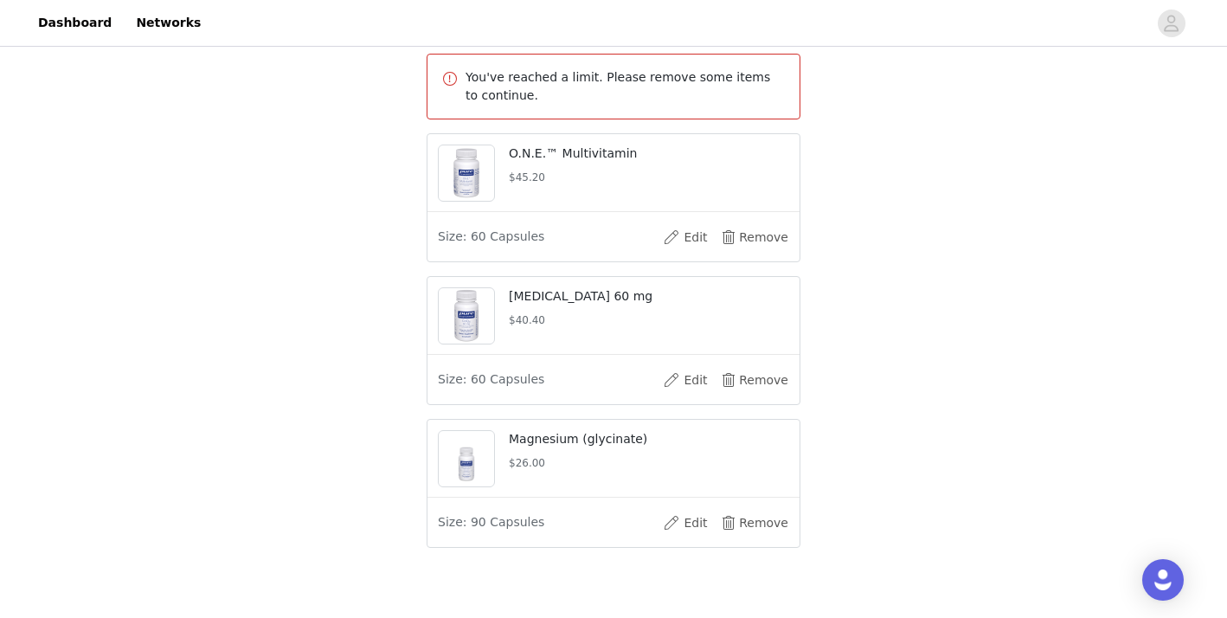
scroll to position [516, 0]
click at [687, 514] on button "Edit" at bounding box center [685, 520] width 69 height 28
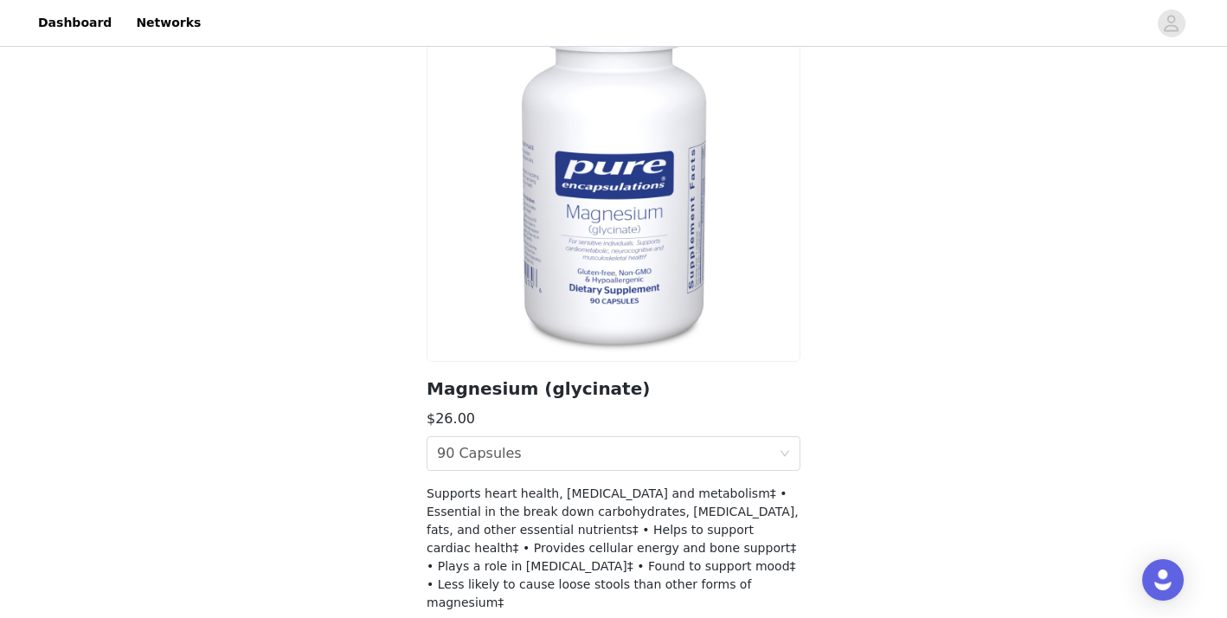
scroll to position [129, 0]
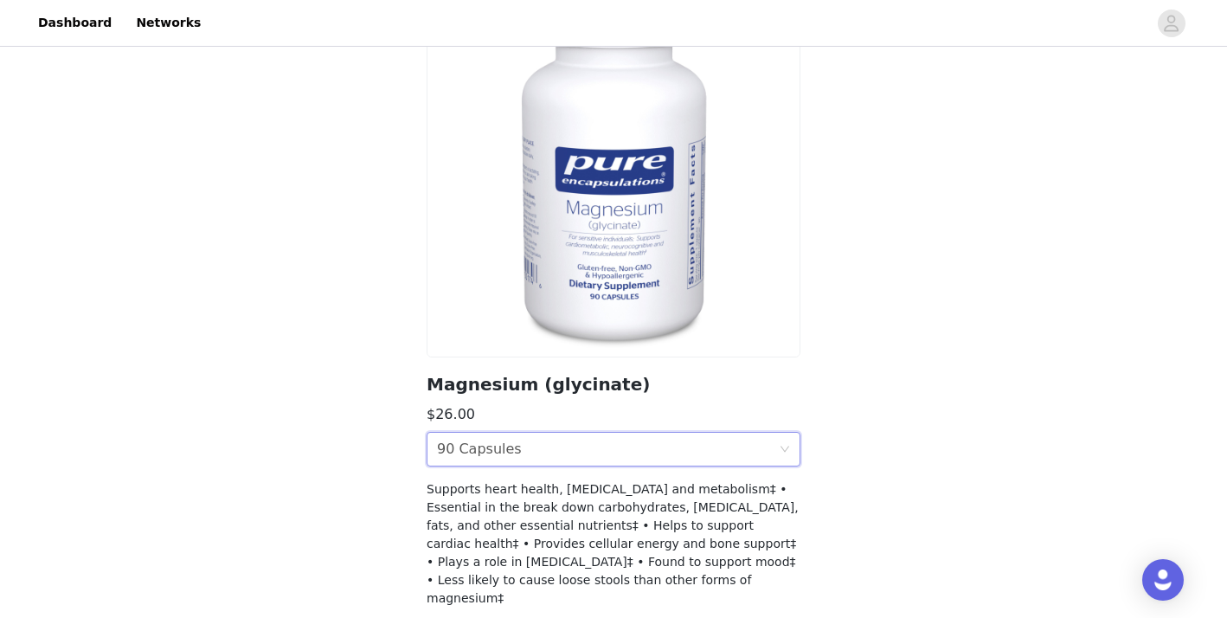
click at [781, 452] on icon "icon: down" at bounding box center [785, 449] width 10 height 10
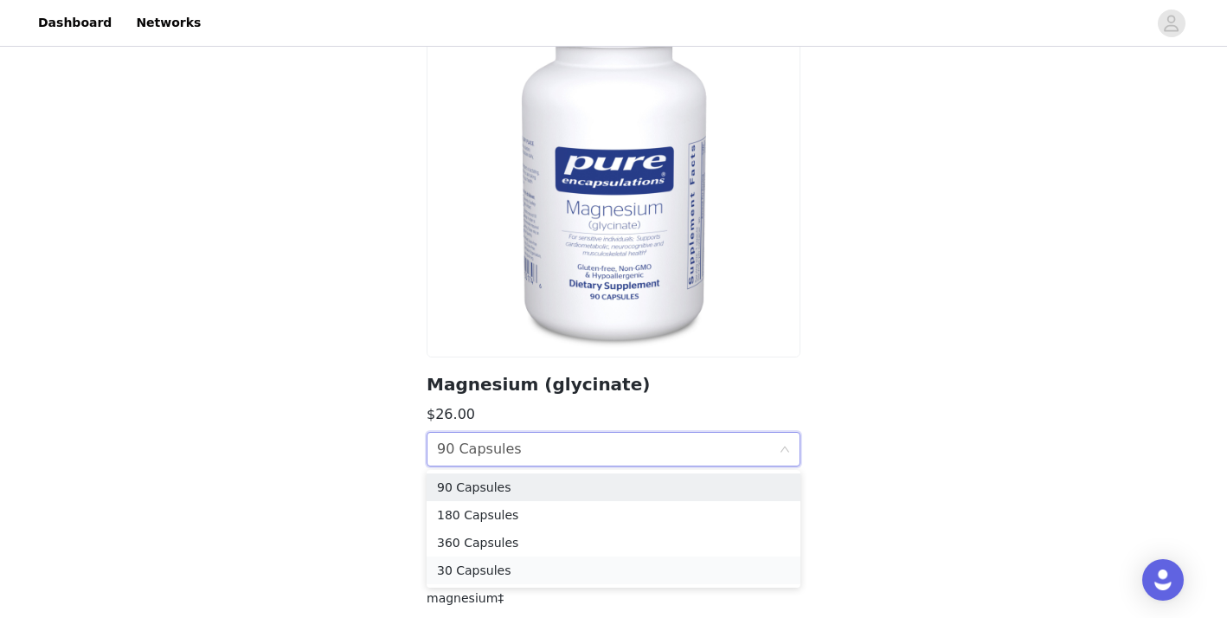
click at [456, 573] on div "30 Capsules" at bounding box center [613, 570] width 353 height 19
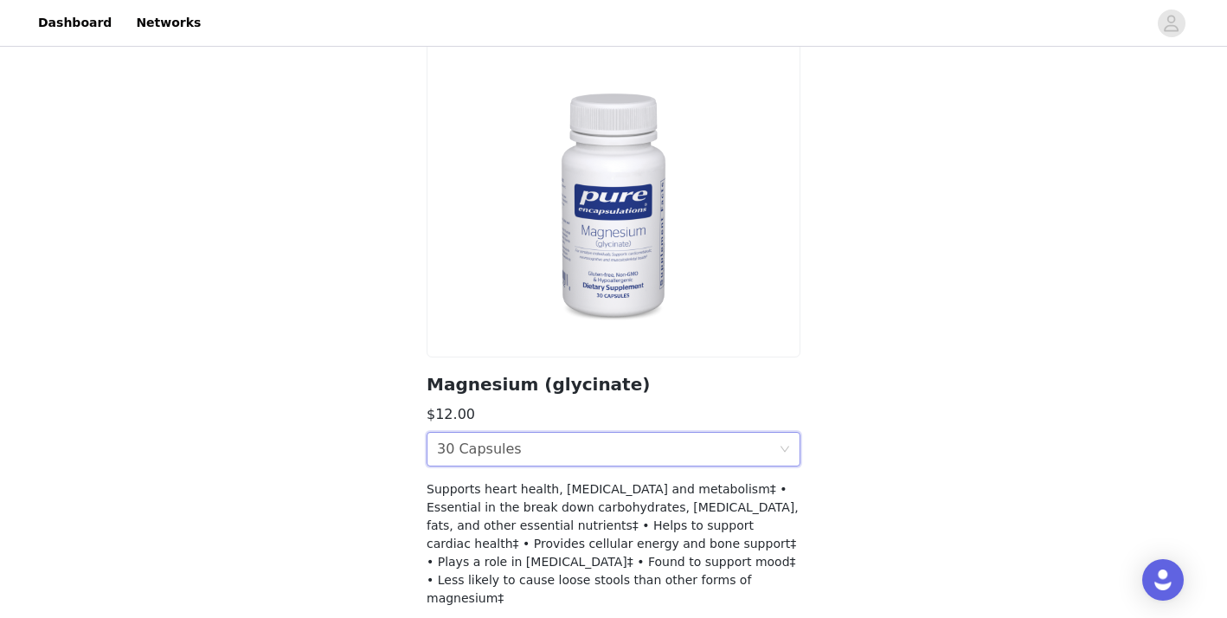
scroll to position [204, 0]
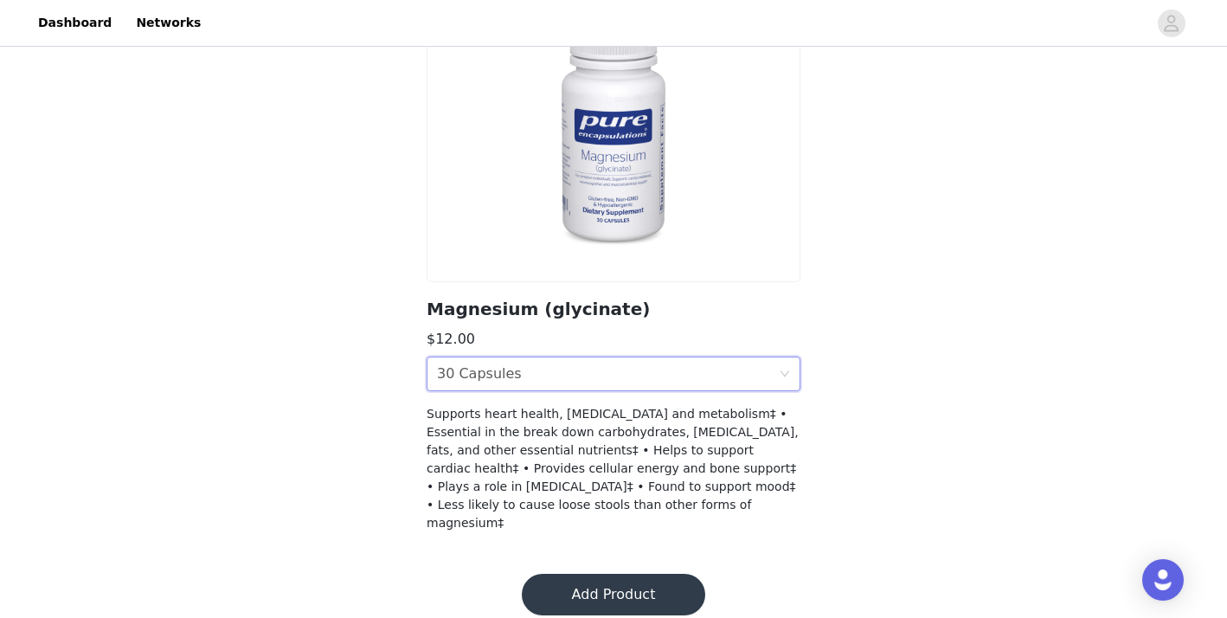
click at [612, 580] on button "Add Product" at bounding box center [613, 595] width 183 height 42
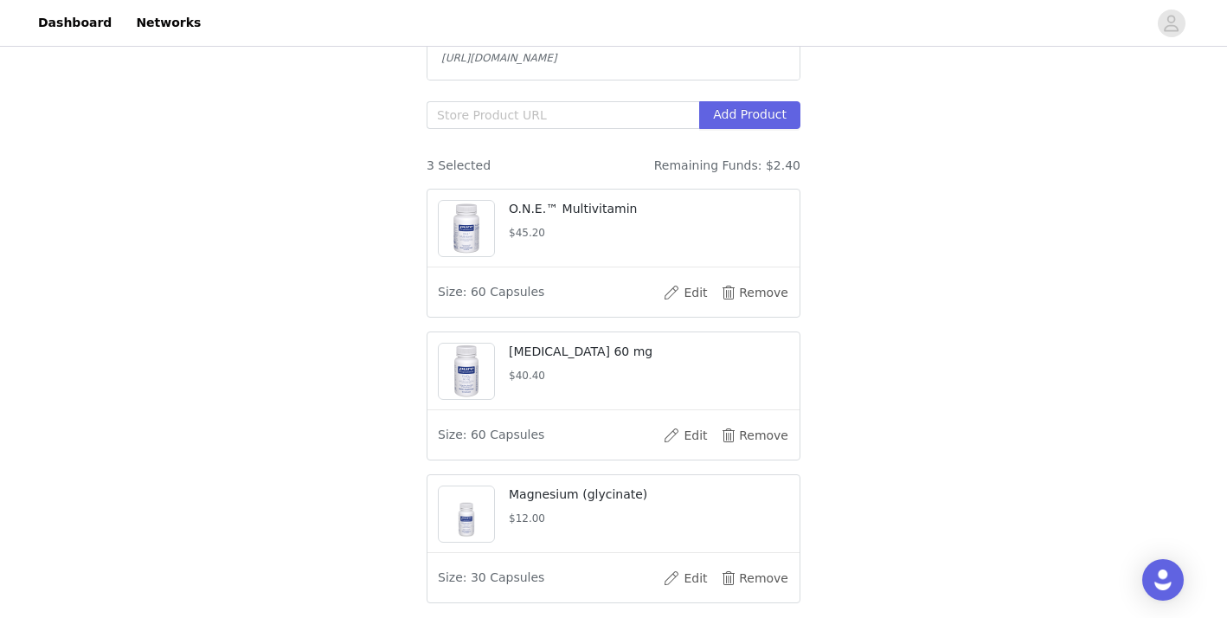
scroll to position [522, 0]
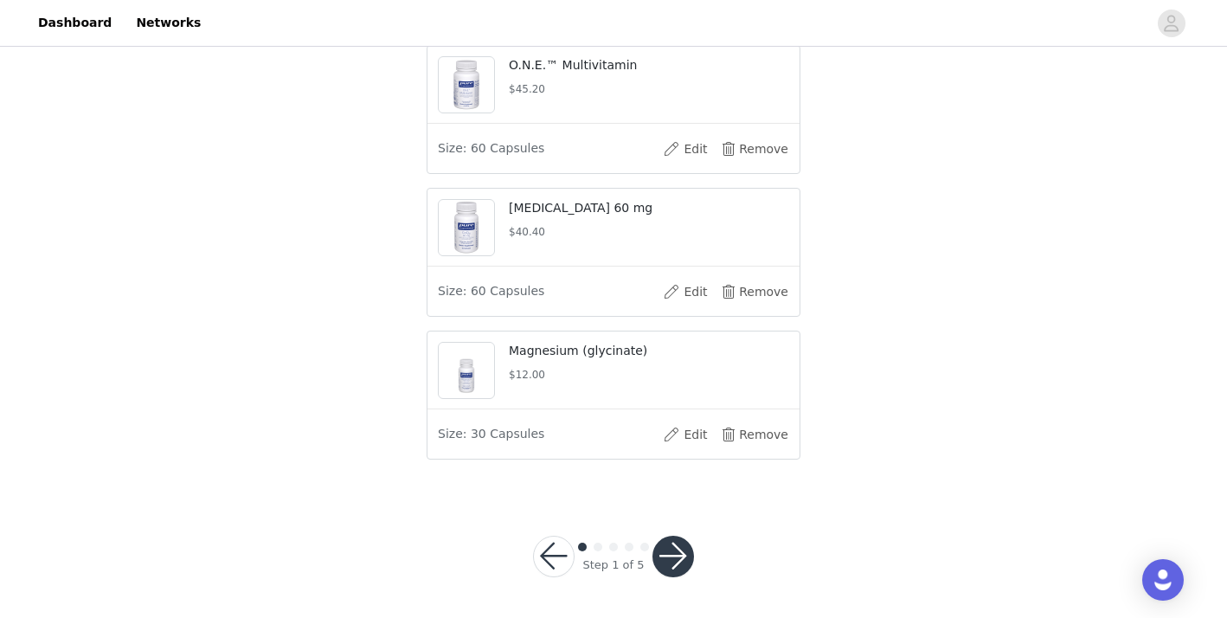
click at [663, 559] on button "button" at bounding box center [673, 557] width 42 height 42
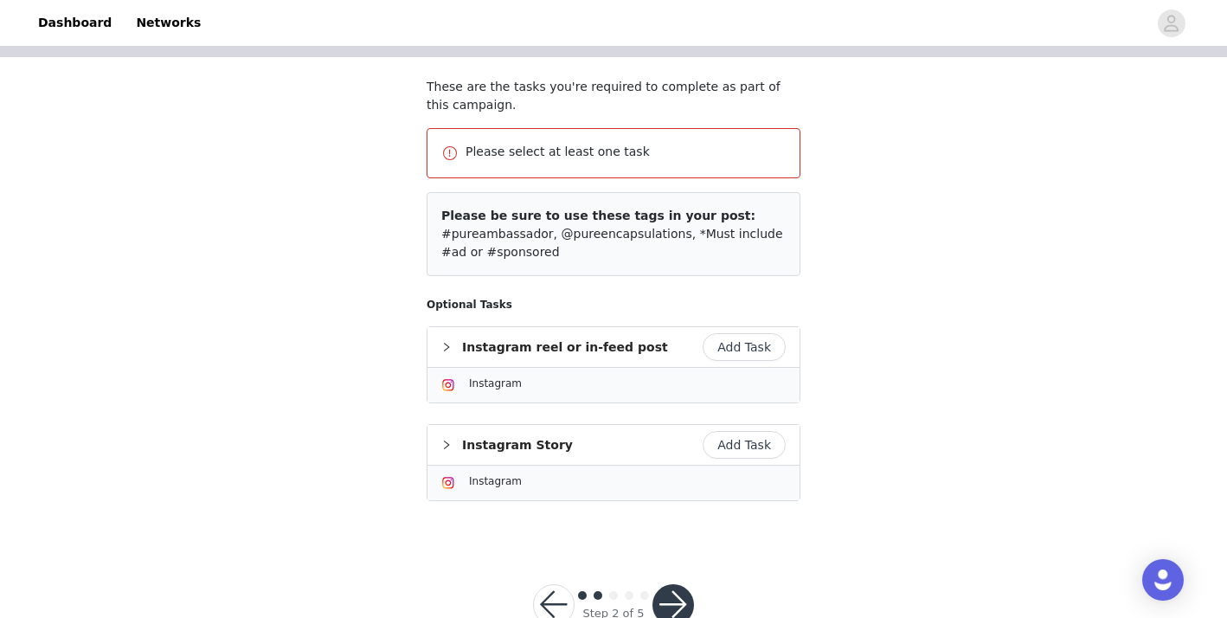
scroll to position [132, 0]
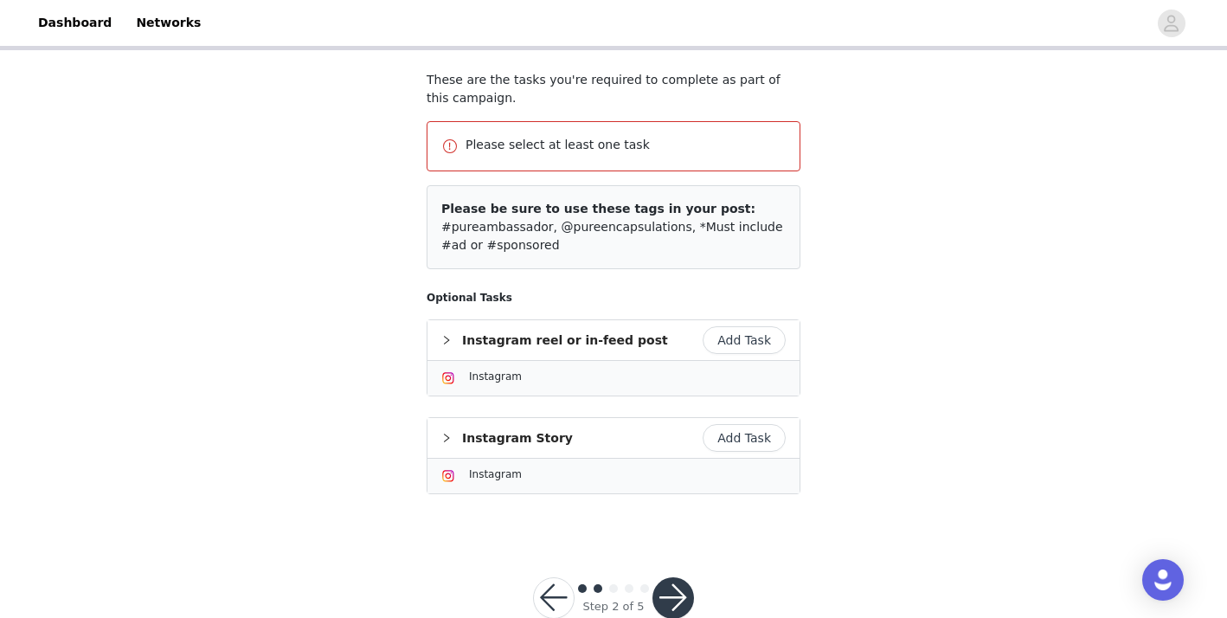
click at [755, 439] on button "Add Task" at bounding box center [744, 438] width 83 height 28
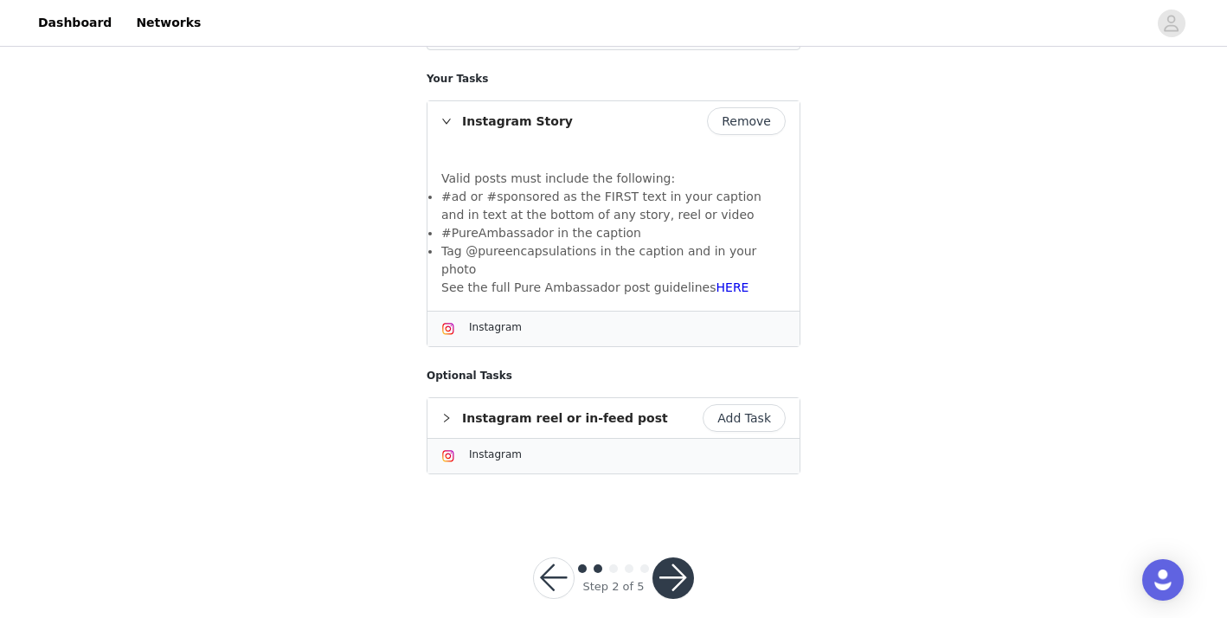
scroll to position [290, 0]
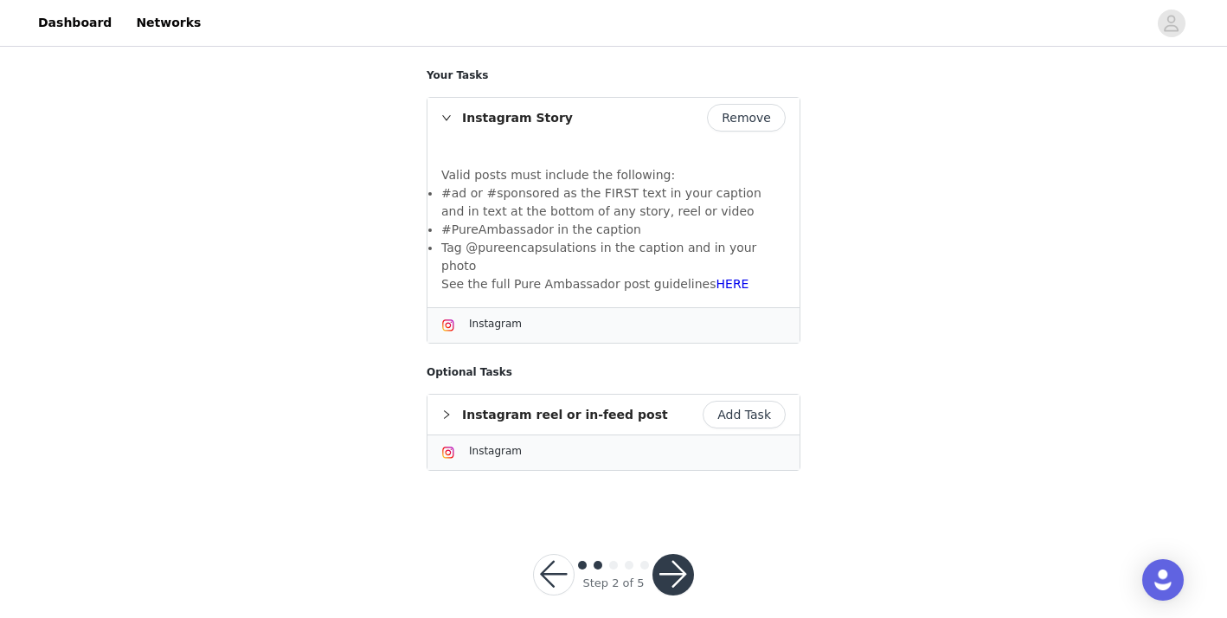
click at [665, 555] on button "button" at bounding box center [673, 575] width 42 height 42
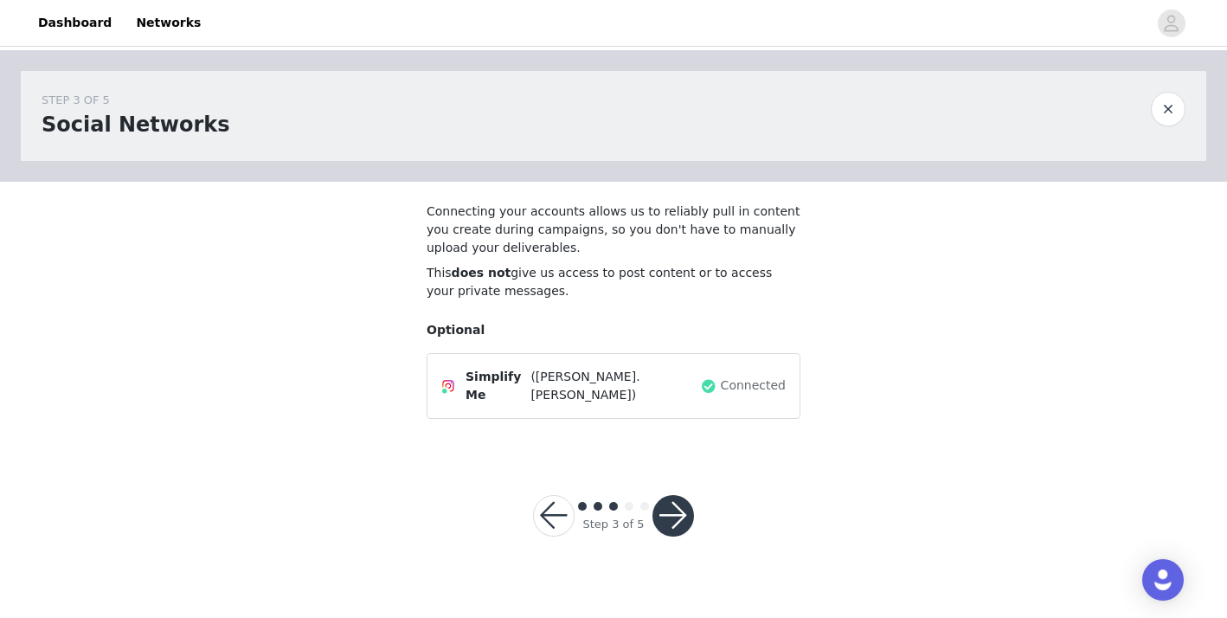
click at [666, 507] on button "button" at bounding box center [673, 516] width 42 height 42
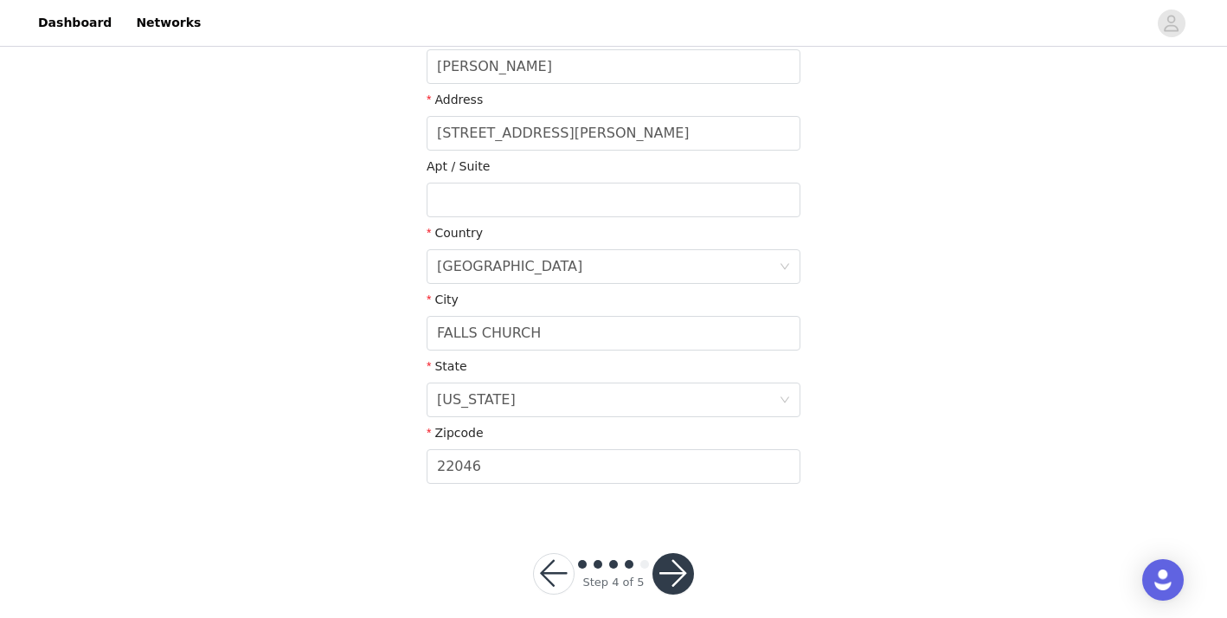
scroll to position [450, 0]
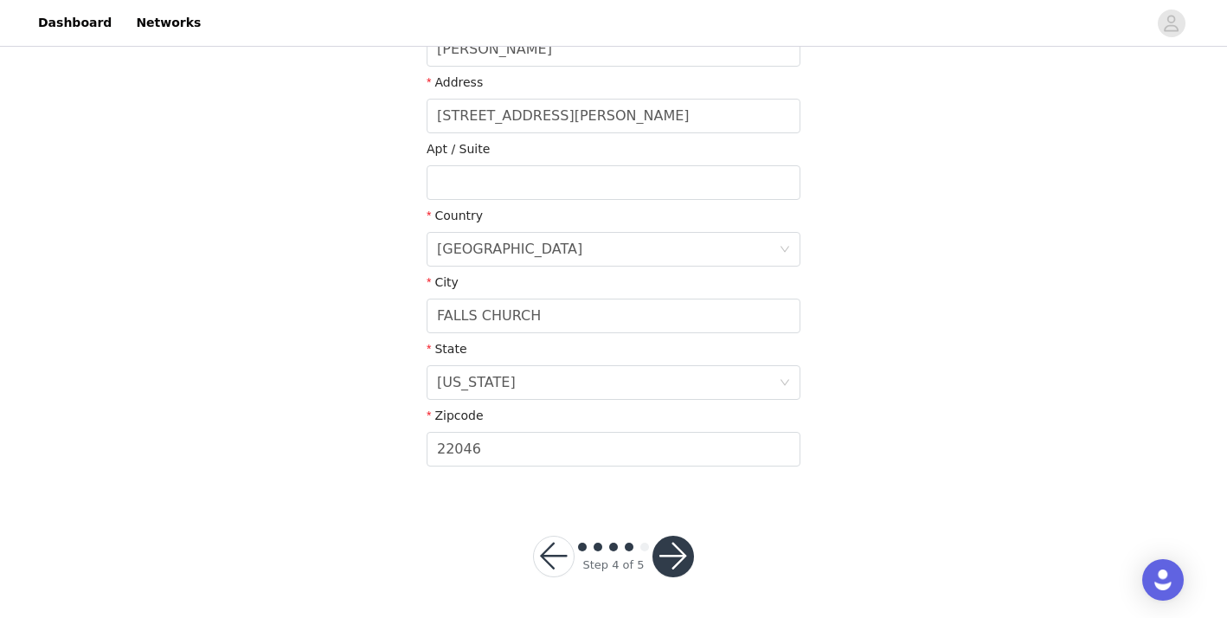
click at [674, 565] on button "button" at bounding box center [673, 557] width 42 height 42
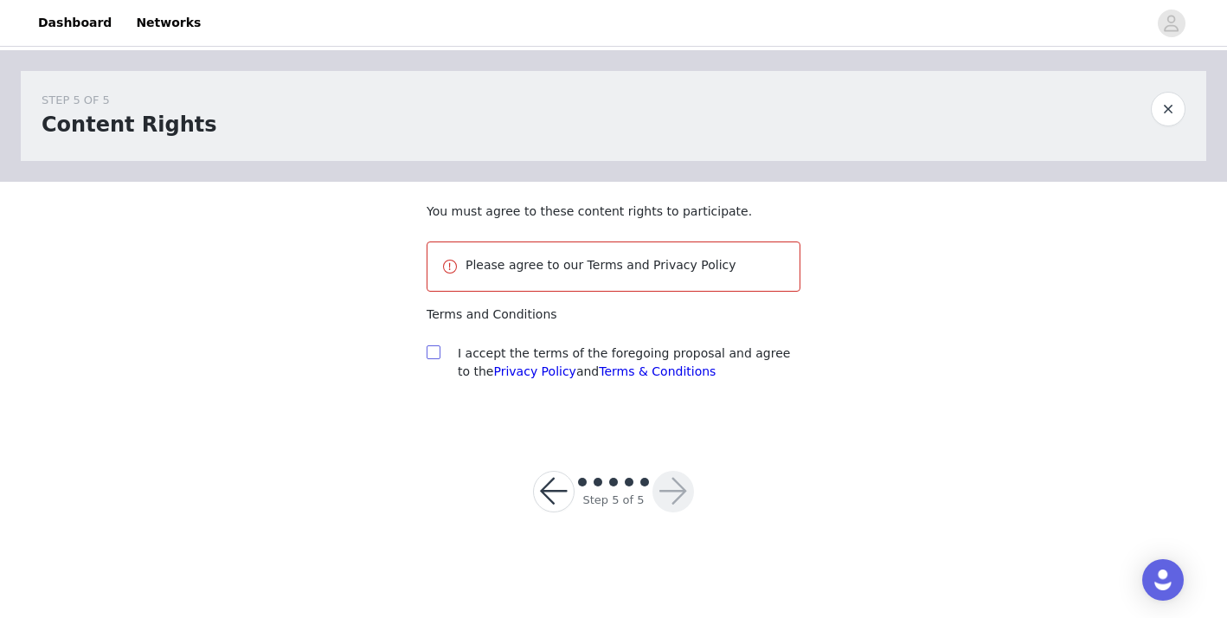
click at [427, 353] on input "checkbox" at bounding box center [433, 351] width 12 height 12
checkbox input "true"
click at [669, 485] on button "button" at bounding box center [673, 492] width 42 height 42
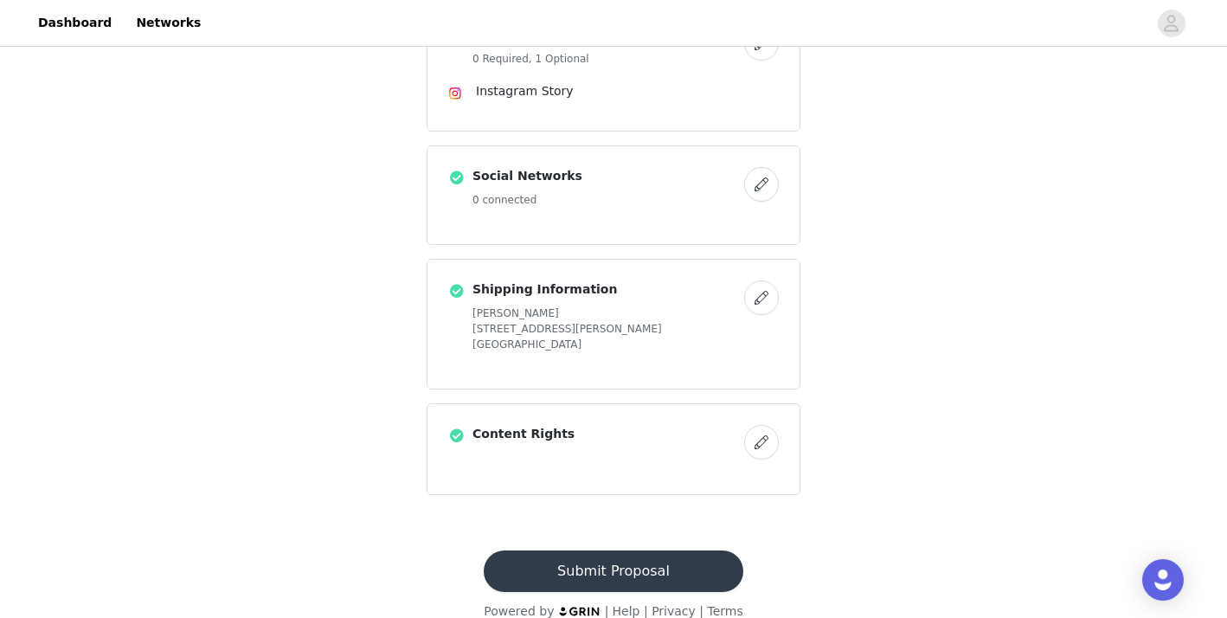
scroll to position [495, 0]
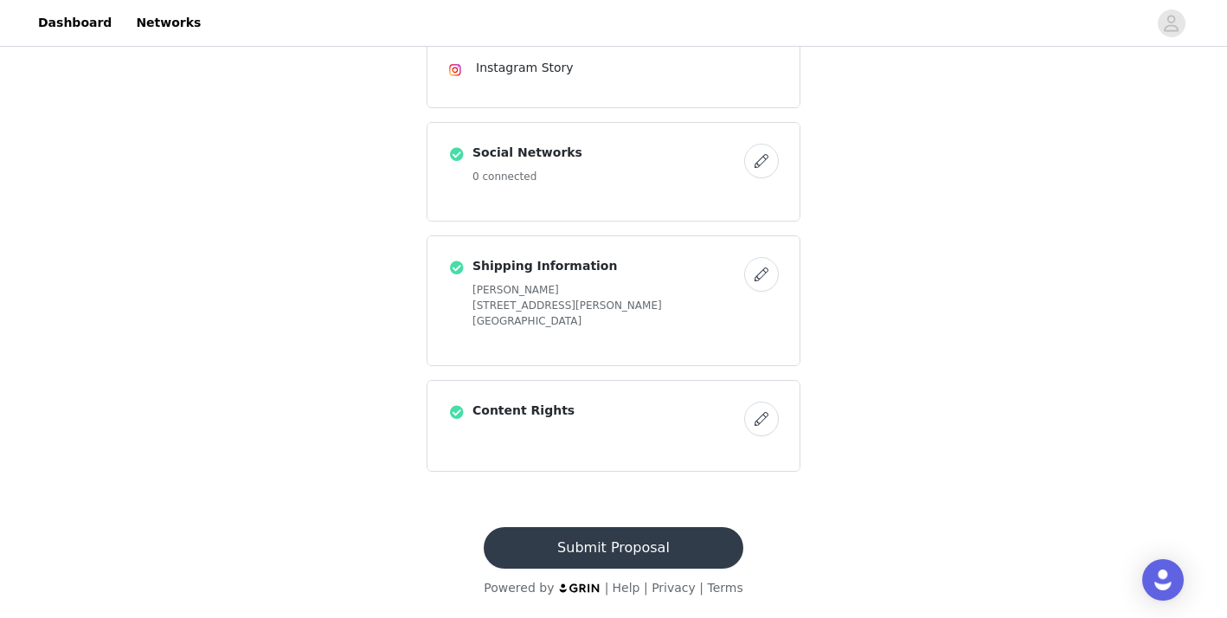
click at [629, 546] on button "Submit Proposal" at bounding box center [613, 548] width 259 height 42
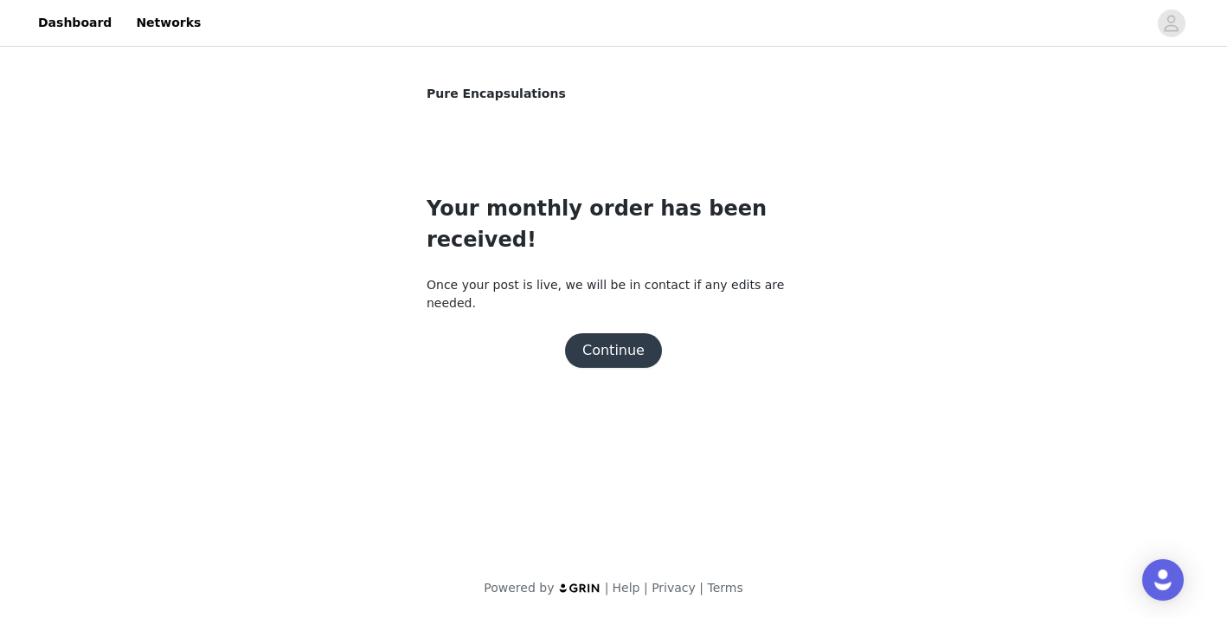
scroll to position [0, 0]
